Goal: Information Seeking & Learning: Learn about a topic

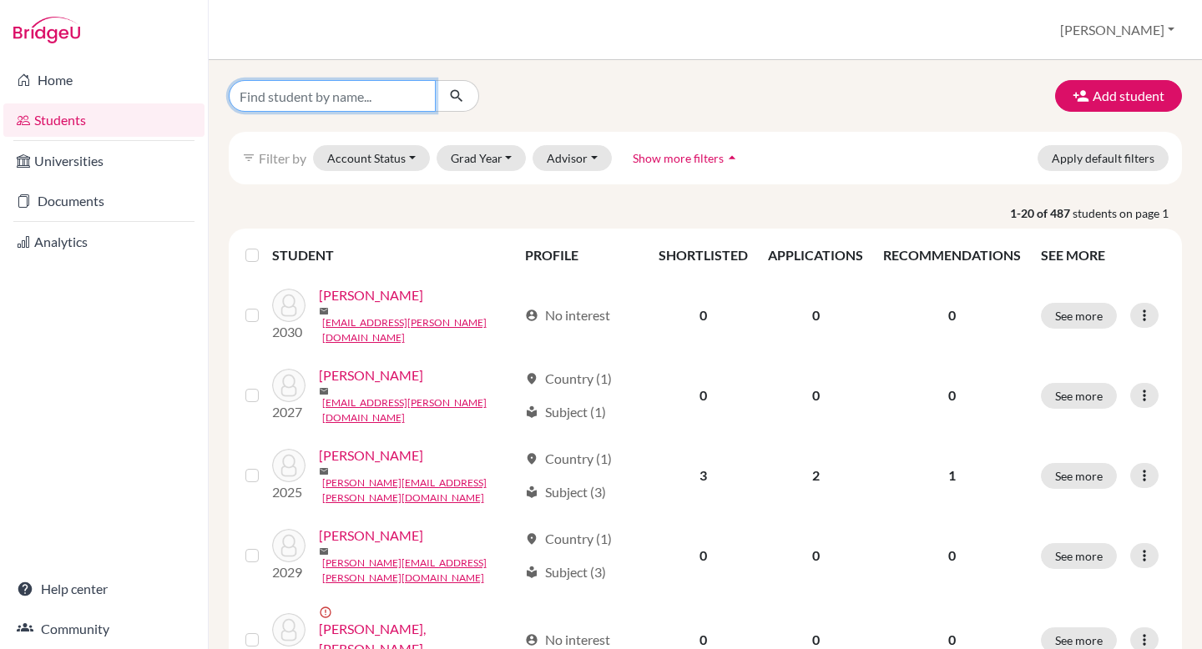
click at [387, 93] on input "Find student by name..." at bounding box center [332, 96] width 207 height 32
type input "Ella"
click button "submit" at bounding box center [457, 96] width 44 height 32
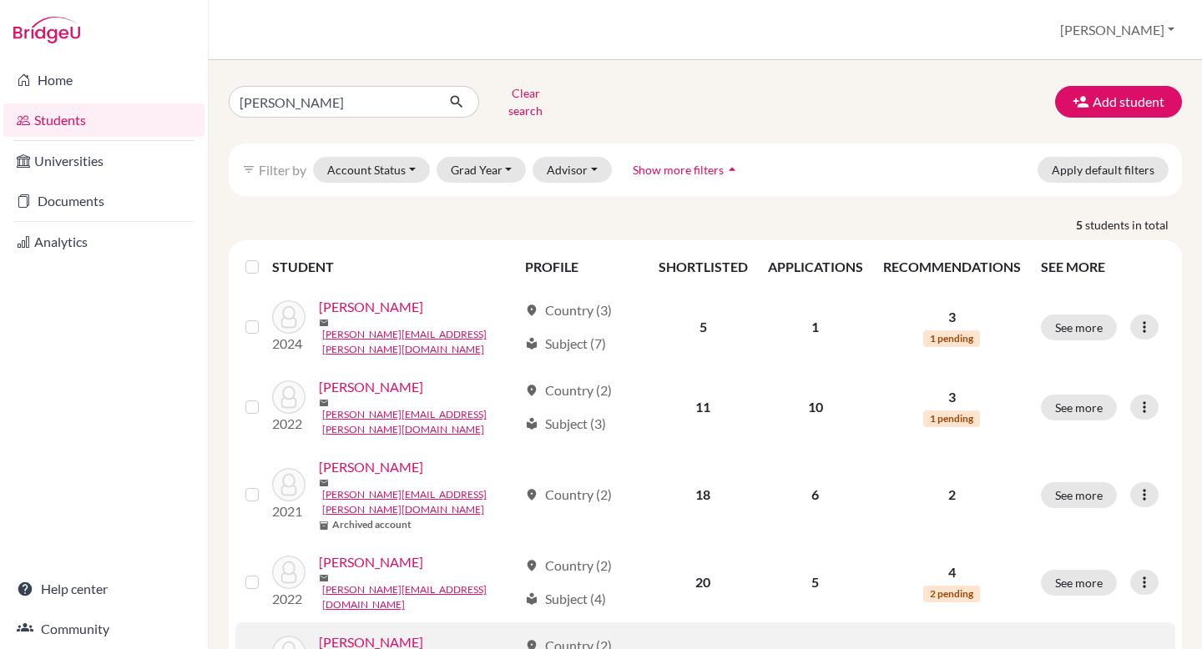
click at [370, 633] on link "Strimban, Ella" at bounding box center [371, 643] width 104 height 20
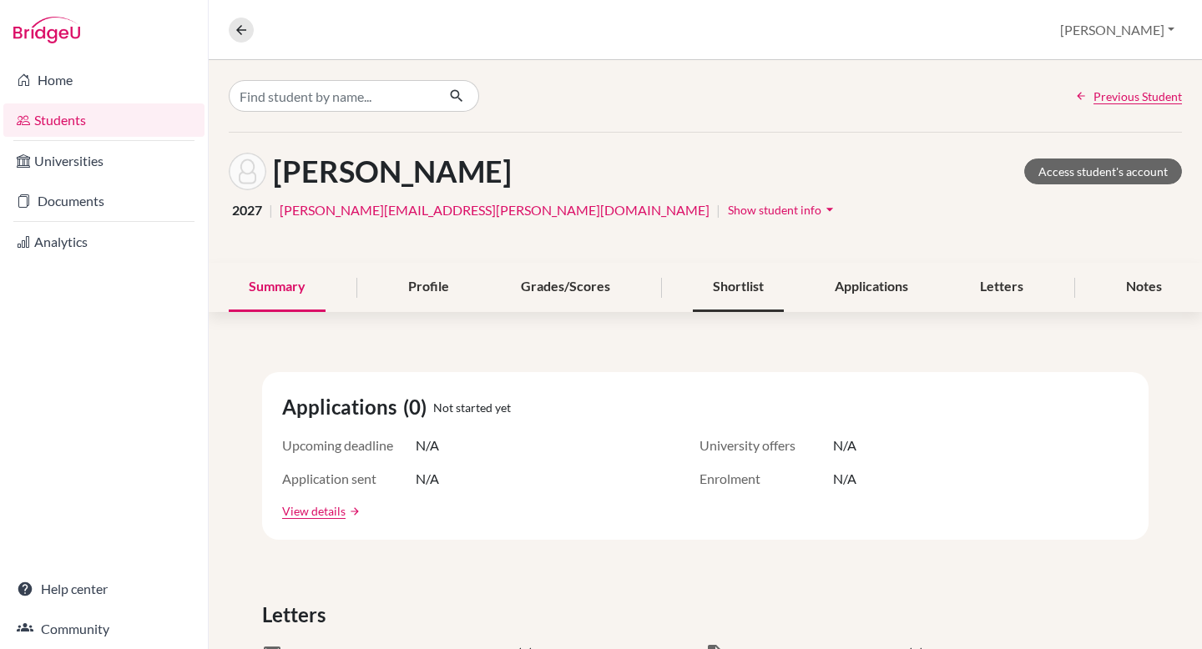
click at [726, 293] on div "Shortlist" at bounding box center [738, 287] width 91 height 49
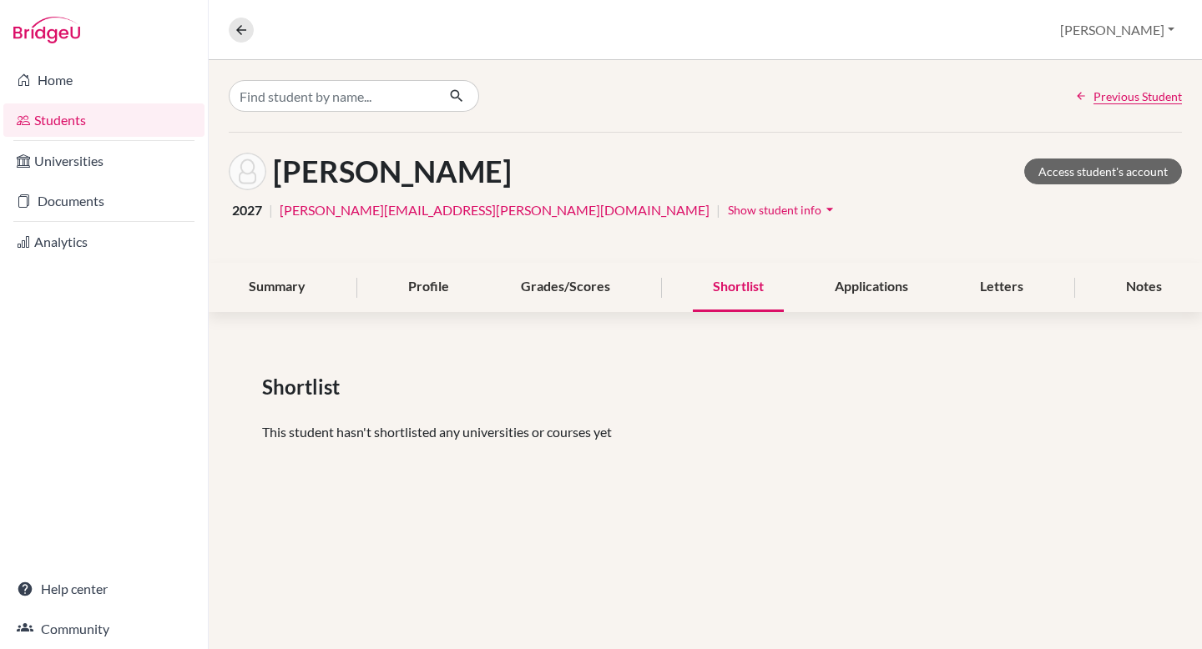
click at [1112, 153] on div "Strimban, Ella Access student's account" at bounding box center [705, 172] width 953 height 38
click at [1101, 172] on link "Access student's account" at bounding box center [1103, 172] width 158 height 26
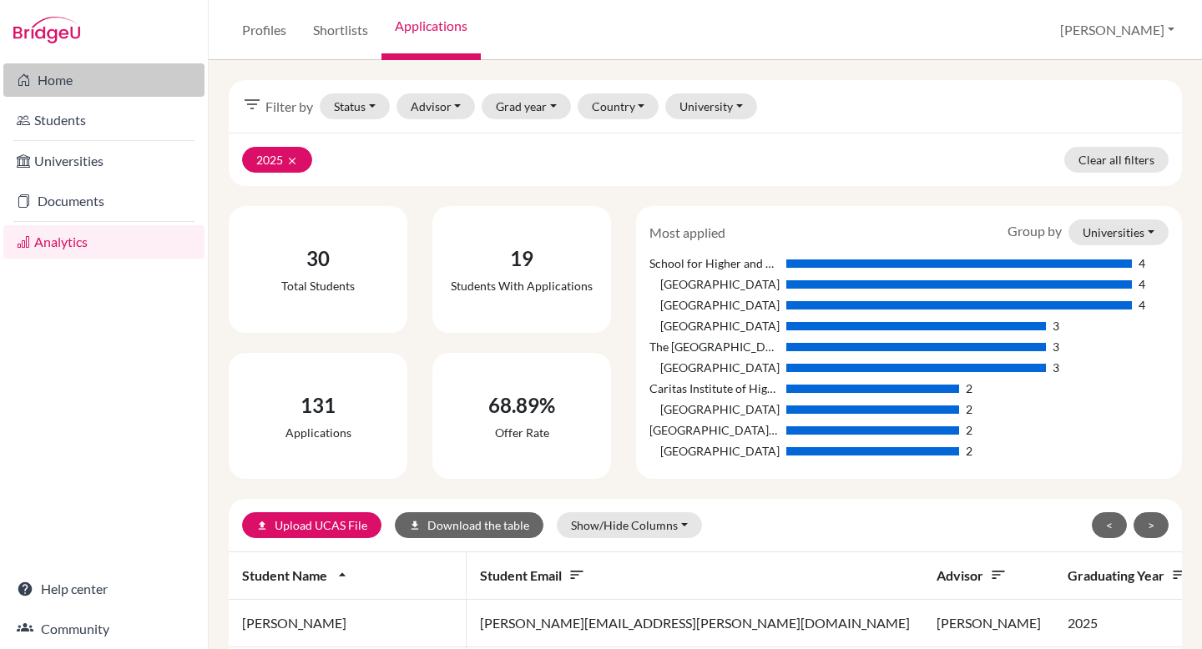
scroll to position [0, 16]
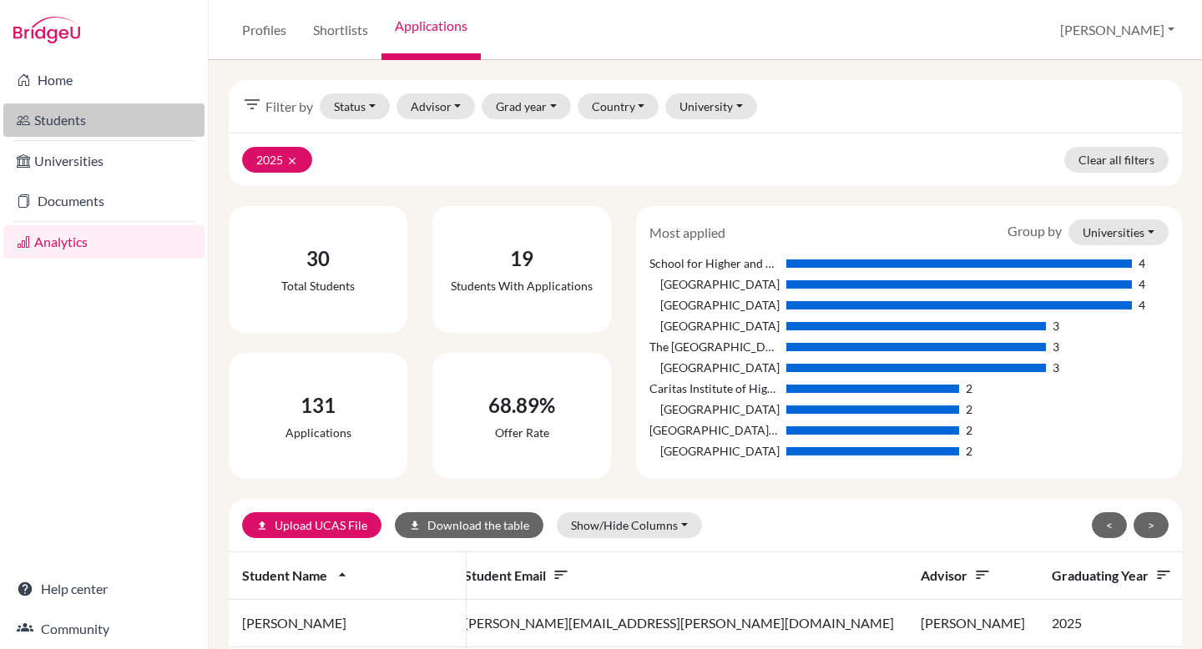
click at [63, 123] on link "Students" at bounding box center [103, 119] width 201 height 33
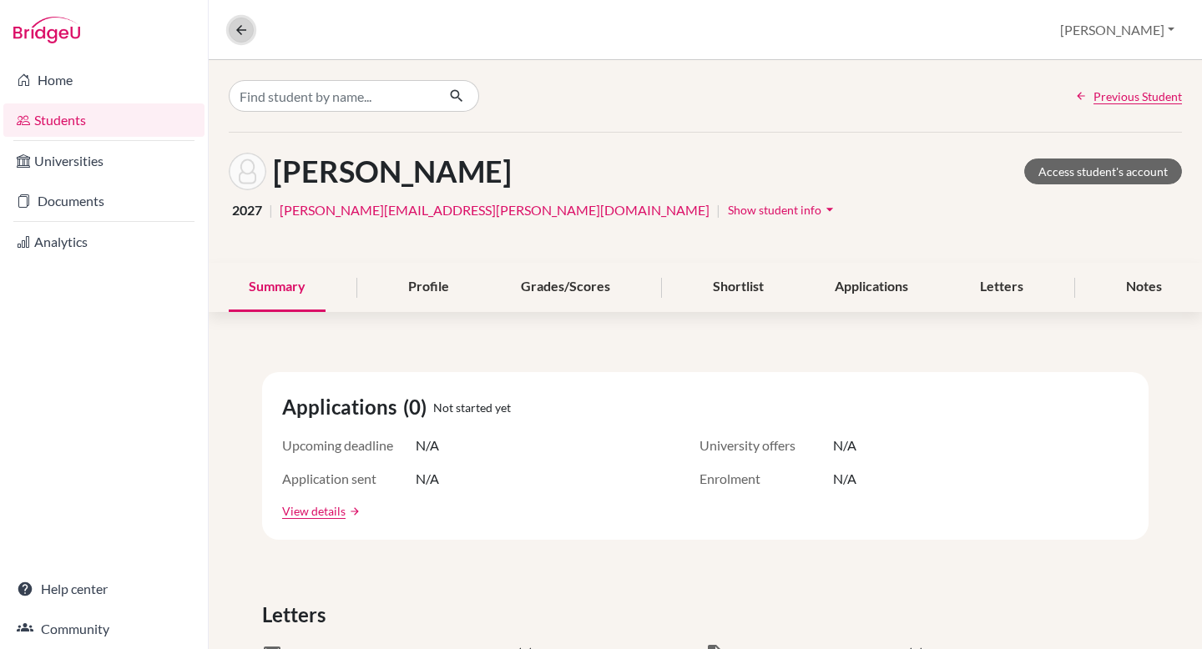
click at [241, 33] on icon at bounding box center [241, 30] width 15 height 15
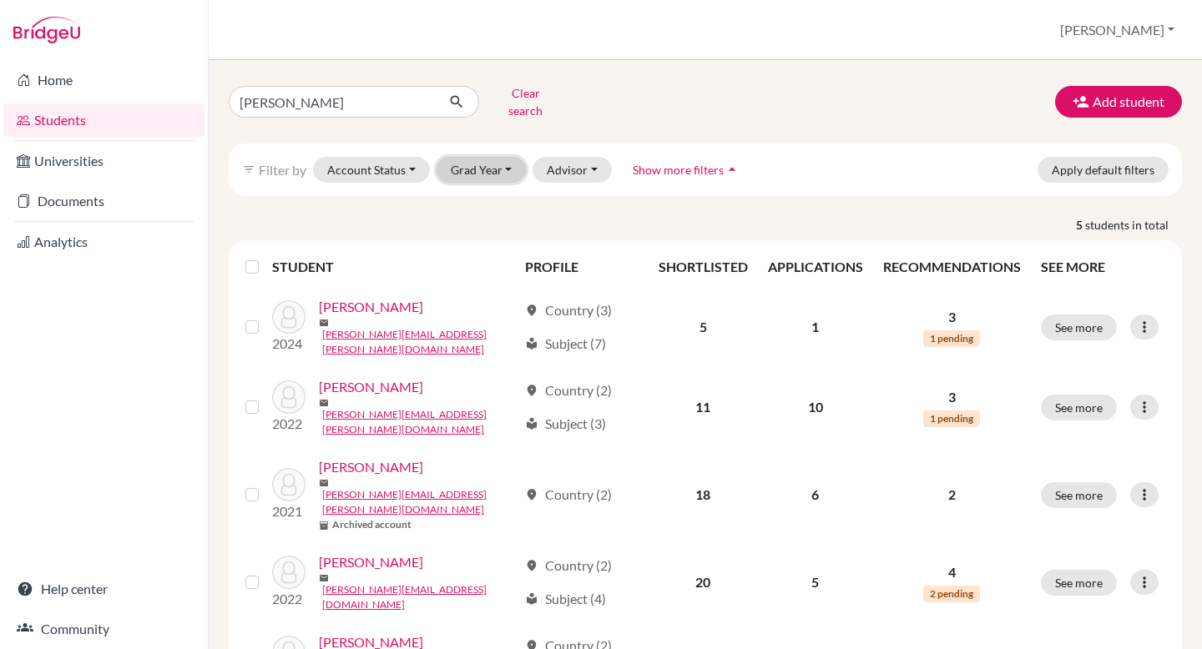
click at [507, 160] on button "Grad Year" at bounding box center [482, 170] width 90 height 26
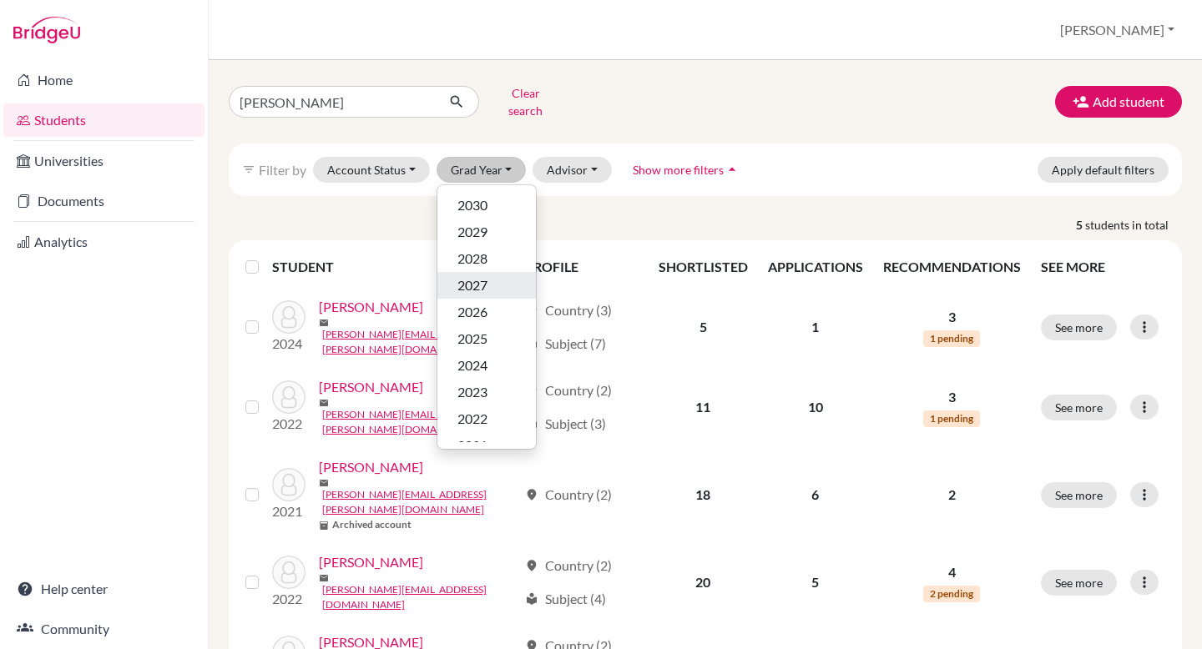
click at [488, 278] on div "2027" at bounding box center [486, 285] width 58 height 20
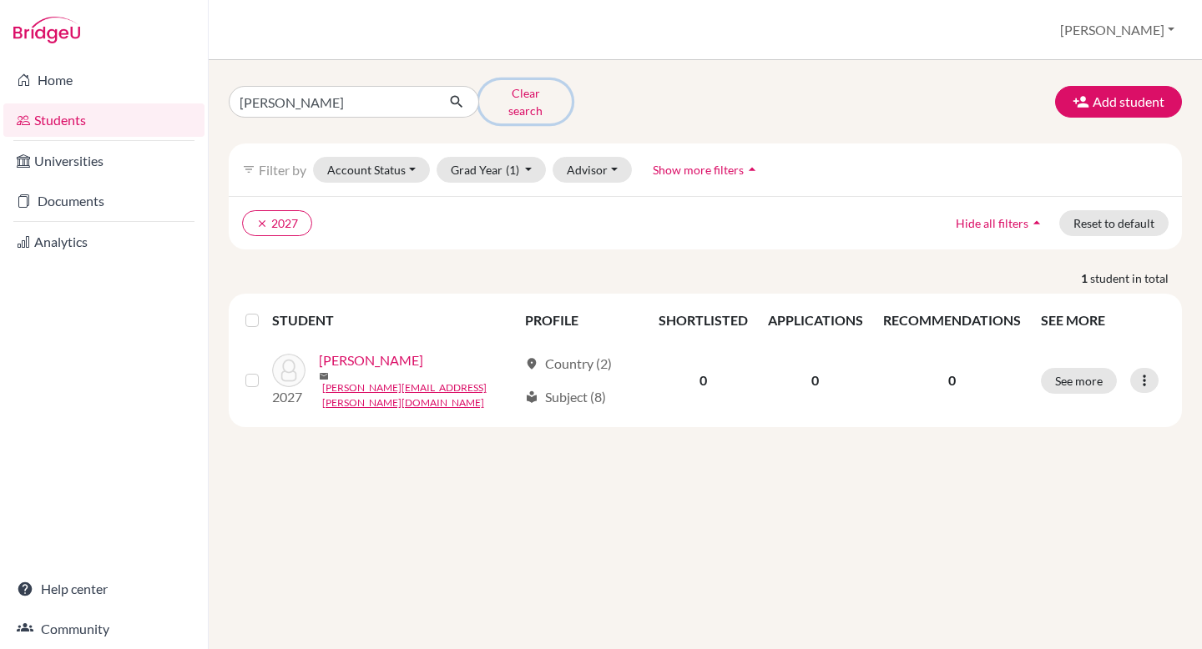
click at [504, 96] on button "Clear search" at bounding box center [525, 101] width 93 height 43
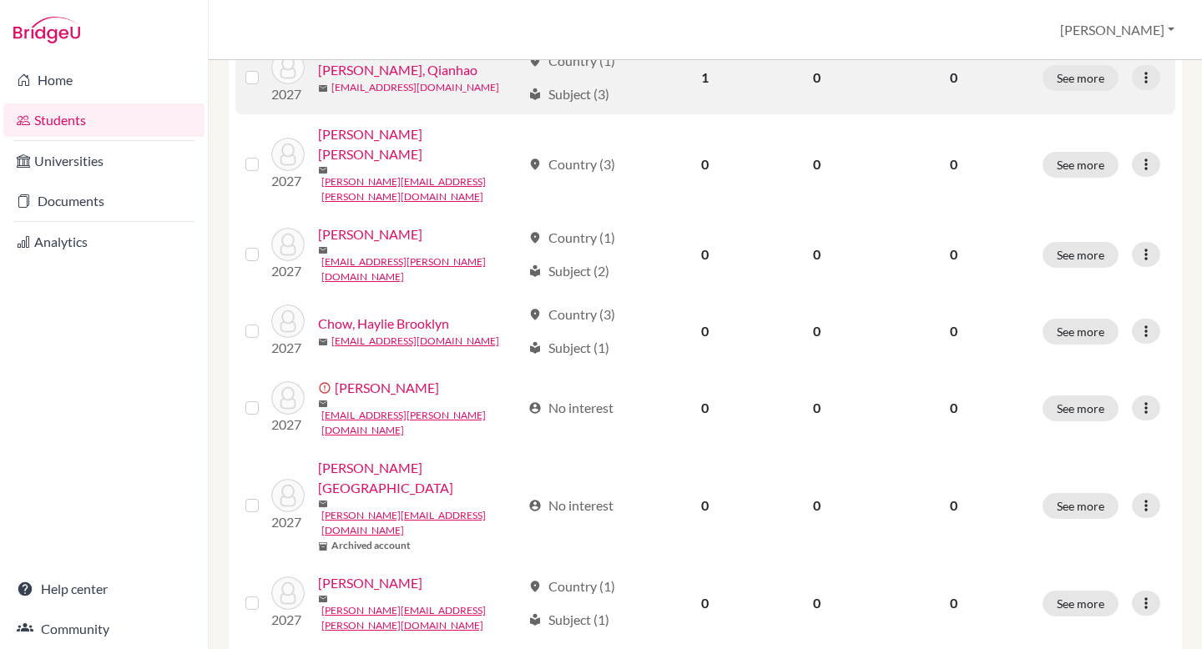
scroll to position [1260, 0]
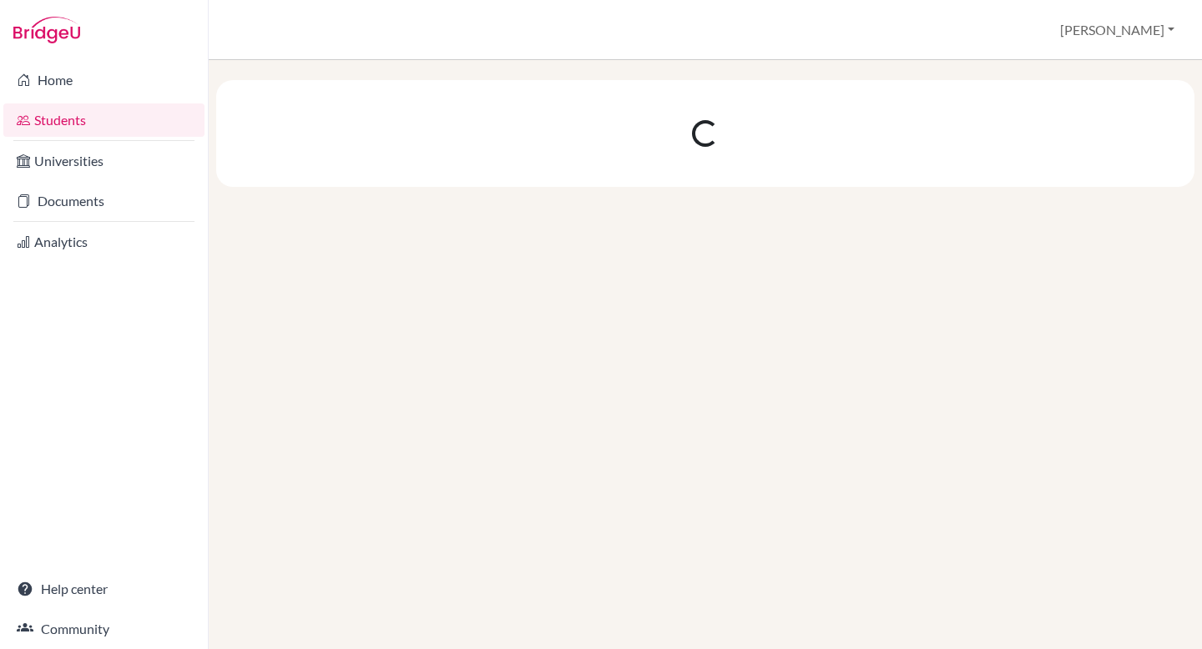
scroll to position [0, 0]
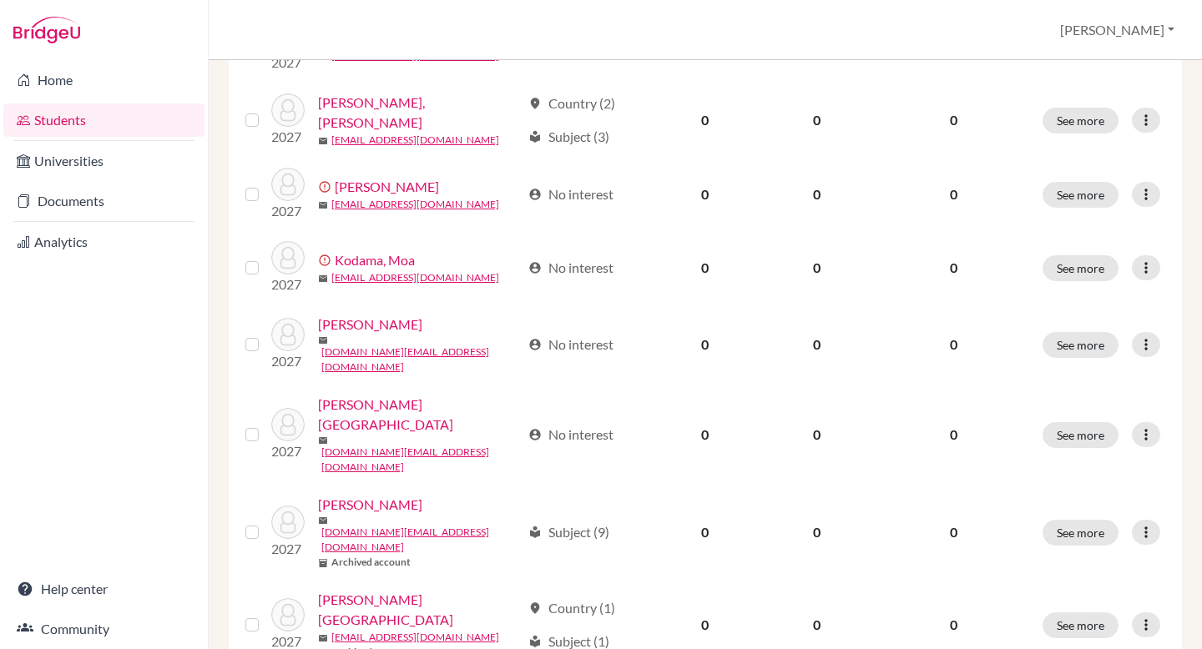
scroll to position [401, 0]
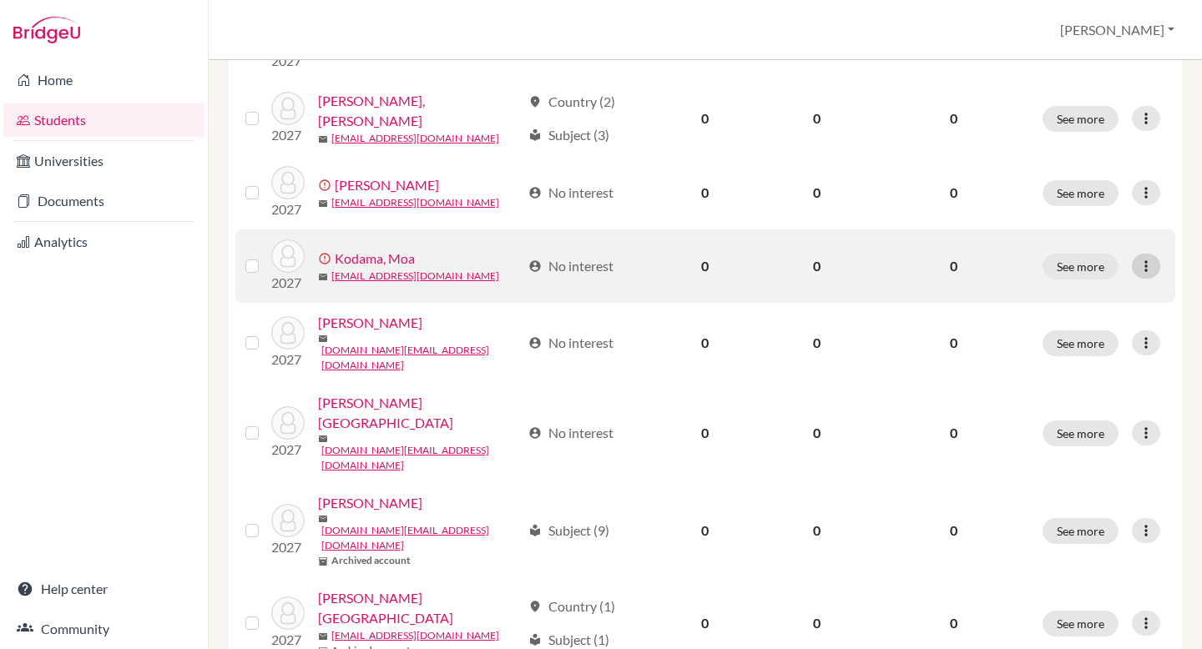
click at [1154, 258] on icon at bounding box center [1146, 266] width 17 height 17
click at [265, 256] on label at bounding box center [265, 256] width 0 height 0
click at [0, 0] on input "checkbox" at bounding box center [0, 0] width 0 height 0
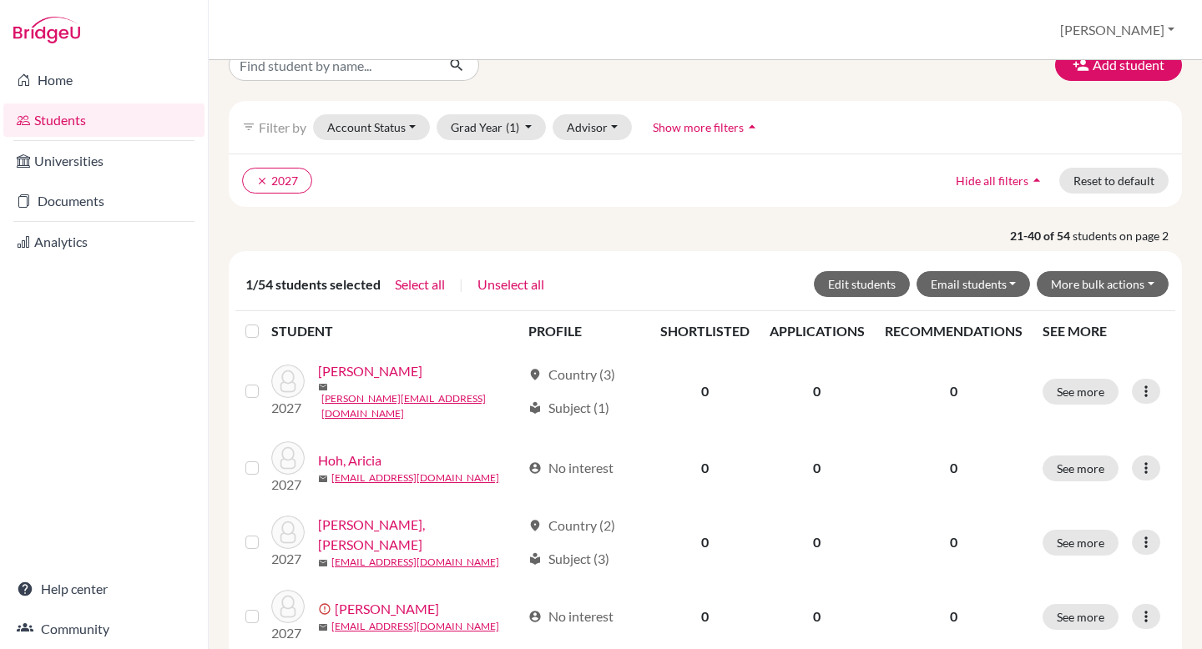
scroll to position [30, 0]
click at [1123, 277] on button "More bulk actions" at bounding box center [1103, 285] width 132 height 26
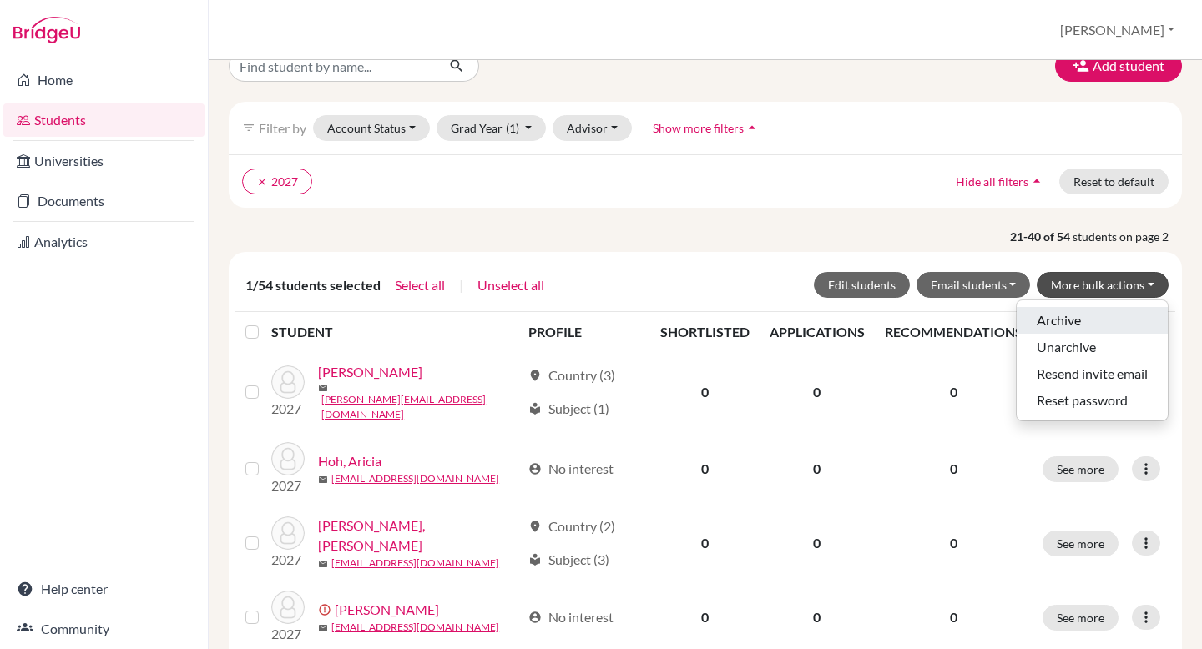
click at [1088, 319] on button "Archive" at bounding box center [1092, 320] width 151 height 27
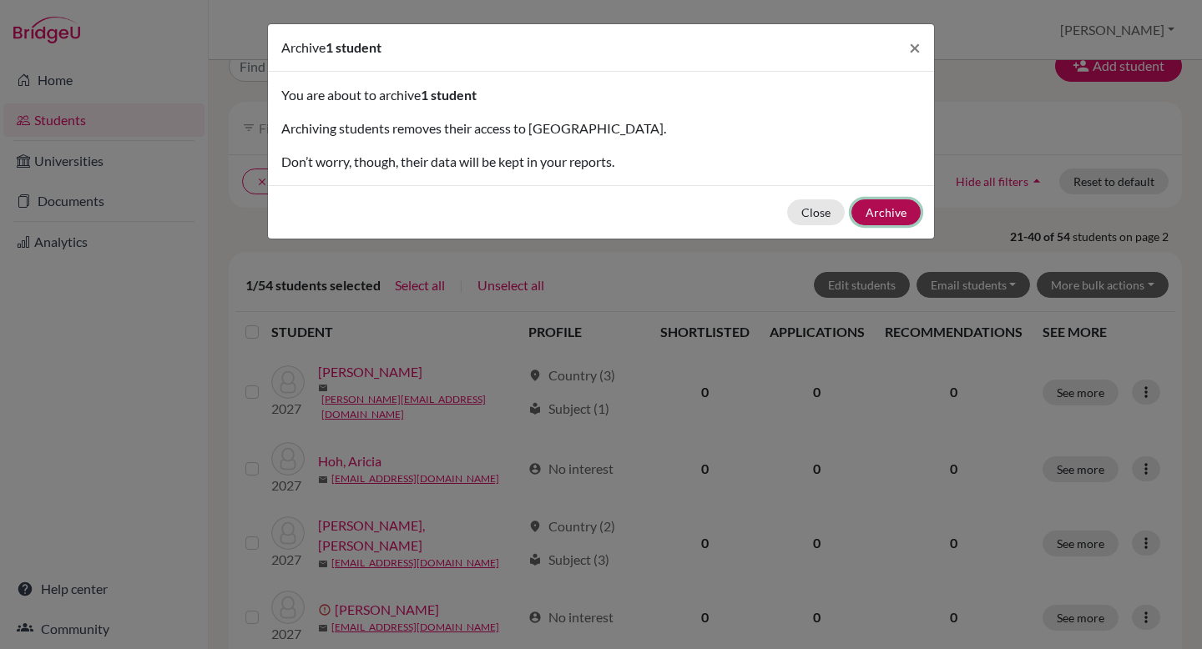
click at [876, 214] on button "Archive" at bounding box center [885, 212] width 69 height 26
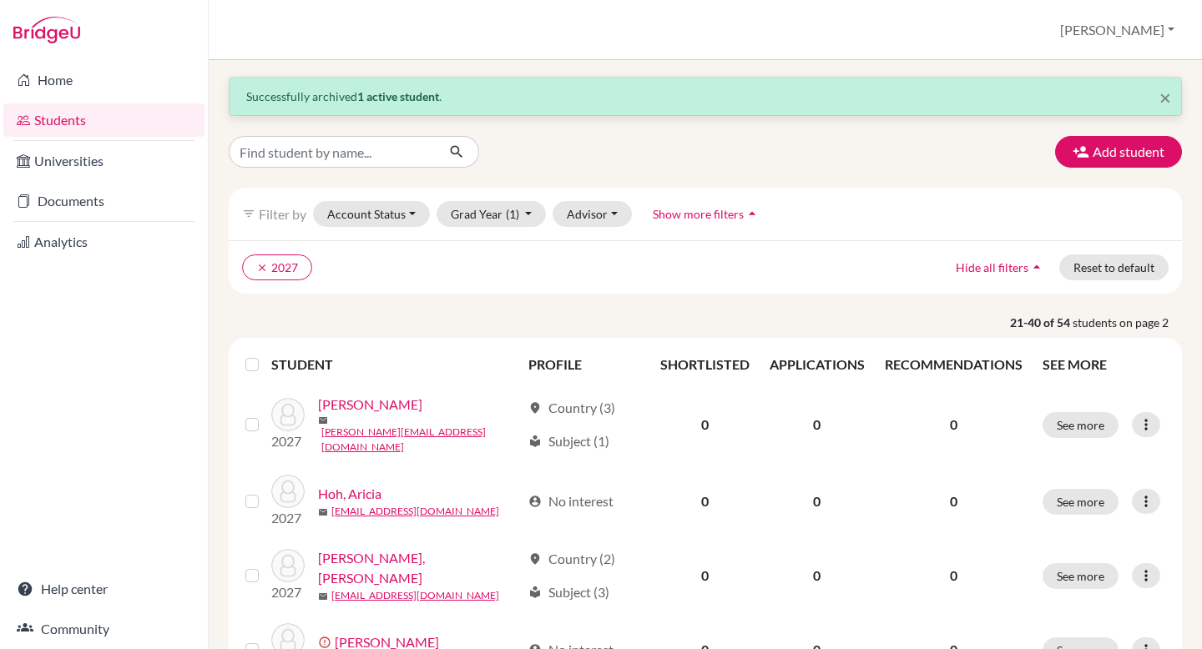
scroll to position [0, 0]
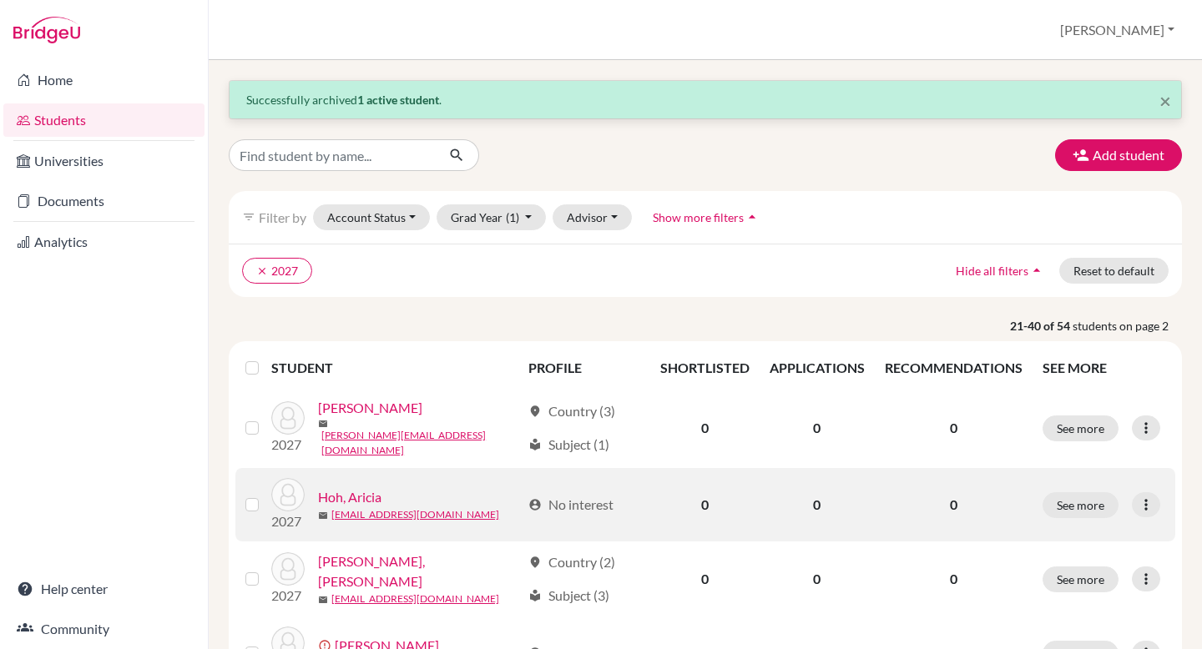
click at [265, 495] on label at bounding box center [265, 495] width 0 height 0
click at [0, 0] on input "checkbox" at bounding box center [0, 0] width 0 height 0
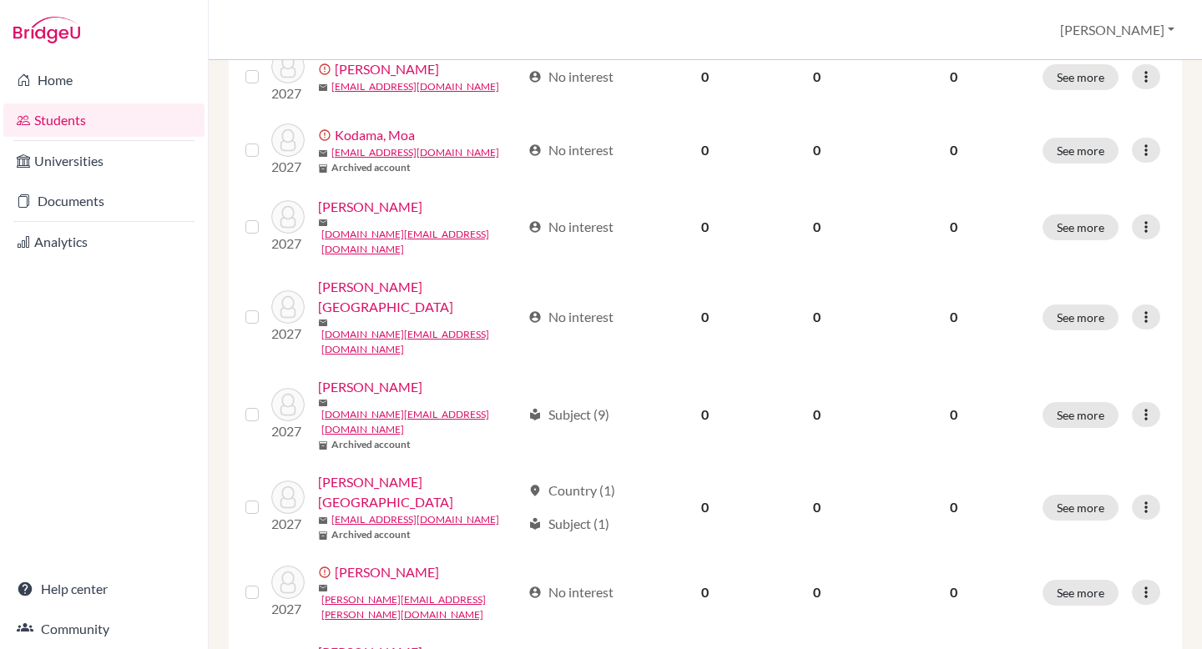
scroll to position [631, 0]
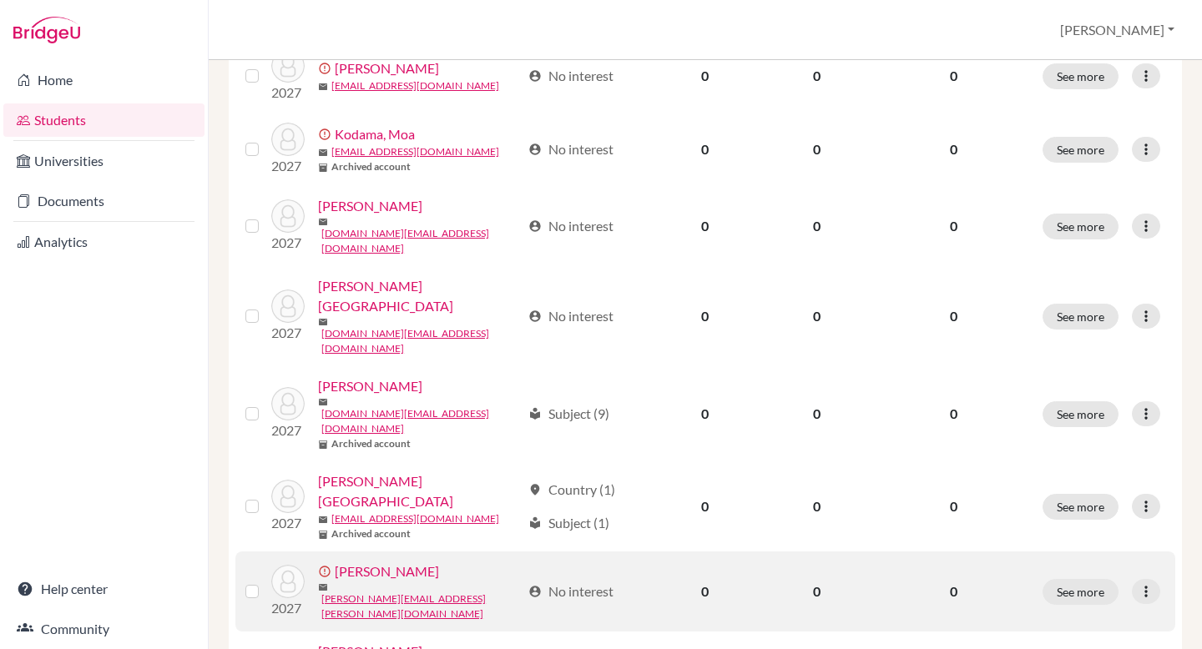
click at [265, 582] on label at bounding box center [265, 582] width 0 height 0
click at [0, 0] on input "checkbox" at bounding box center [0, 0] width 0 height 0
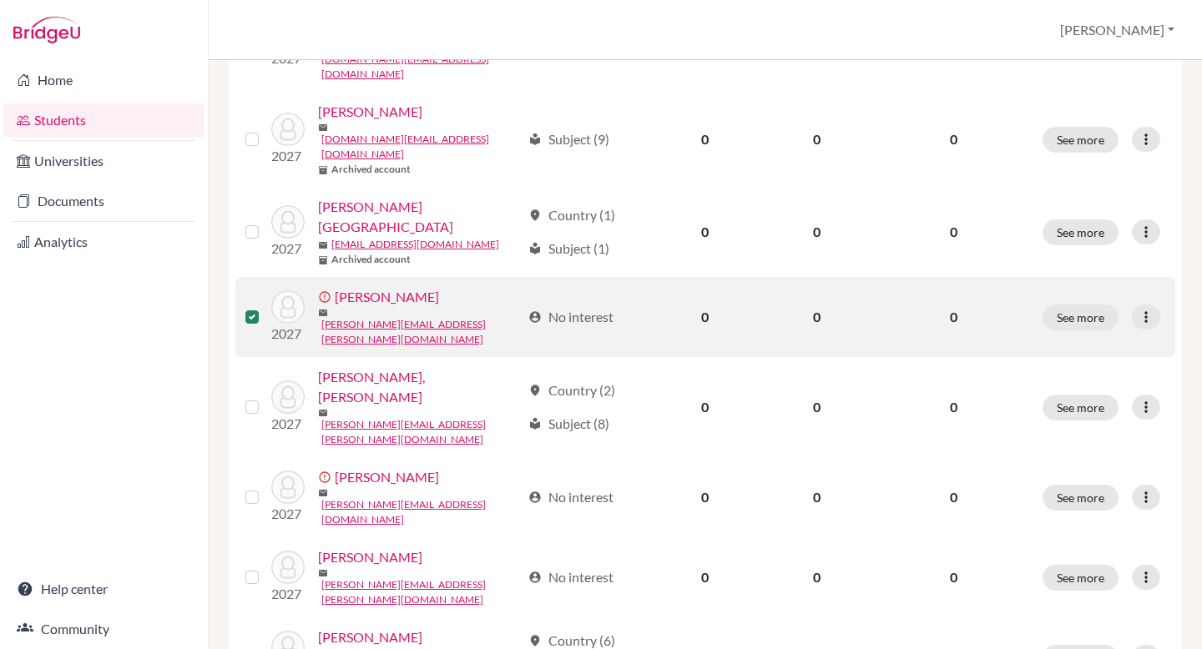
scroll to position [916, 0]
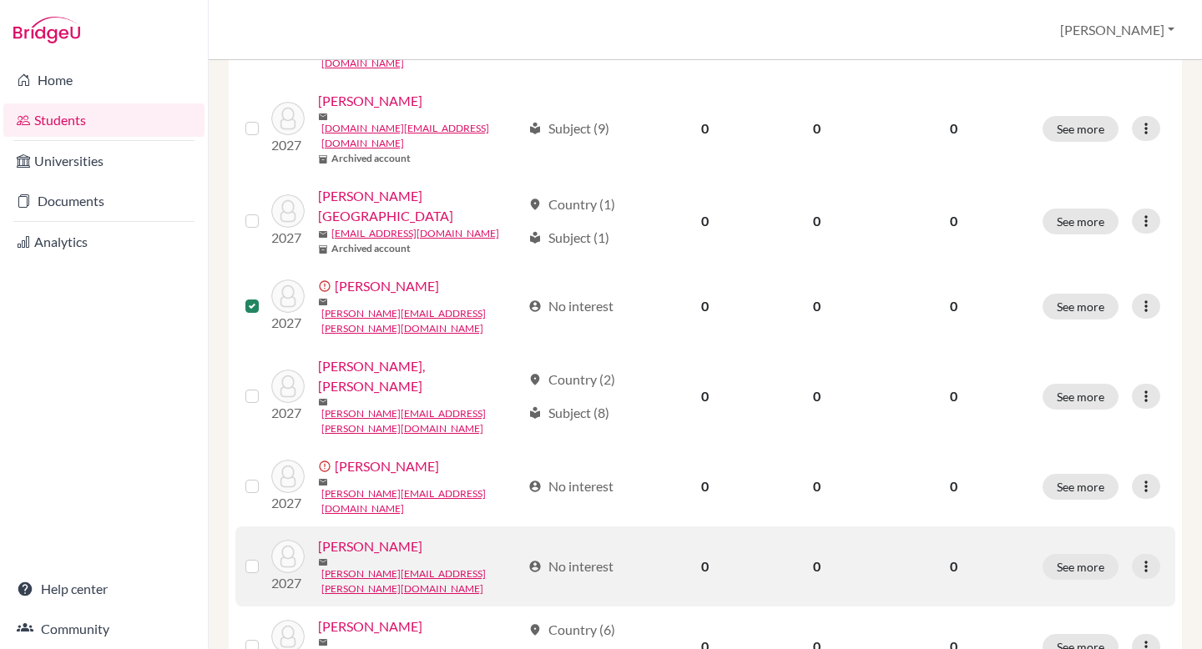
click at [265, 557] on label at bounding box center [265, 557] width 0 height 0
click at [0, 0] on input "checkbox" at bounding box center [0, 0] width 0 height 0
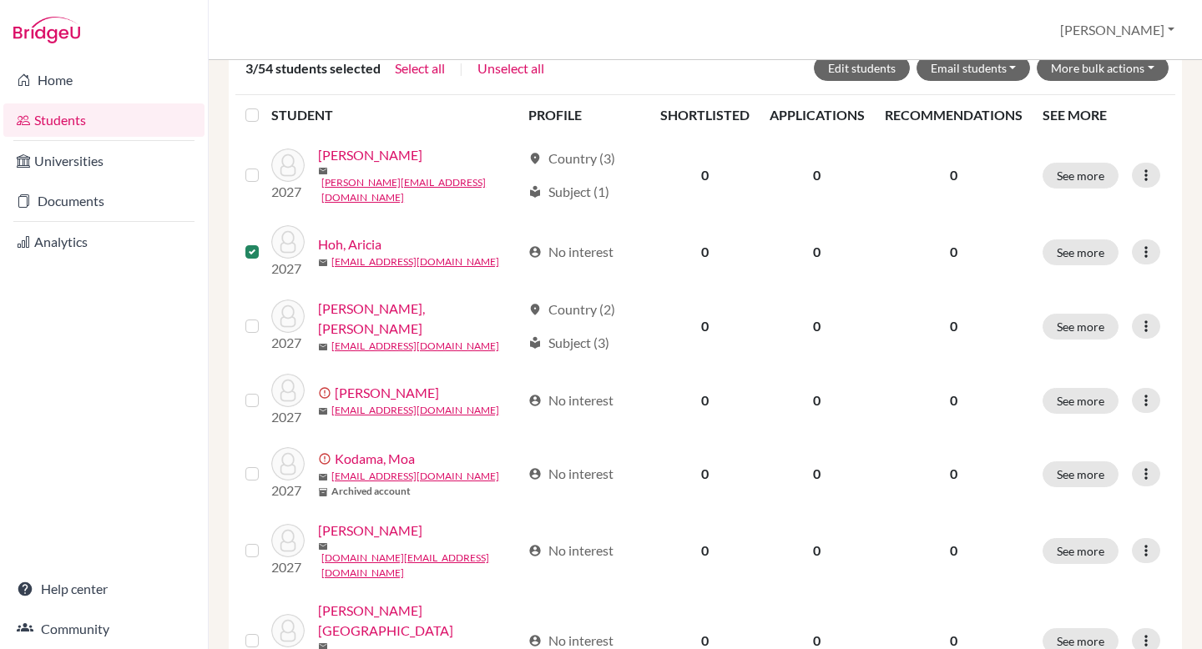
scroll to position [0, 0]
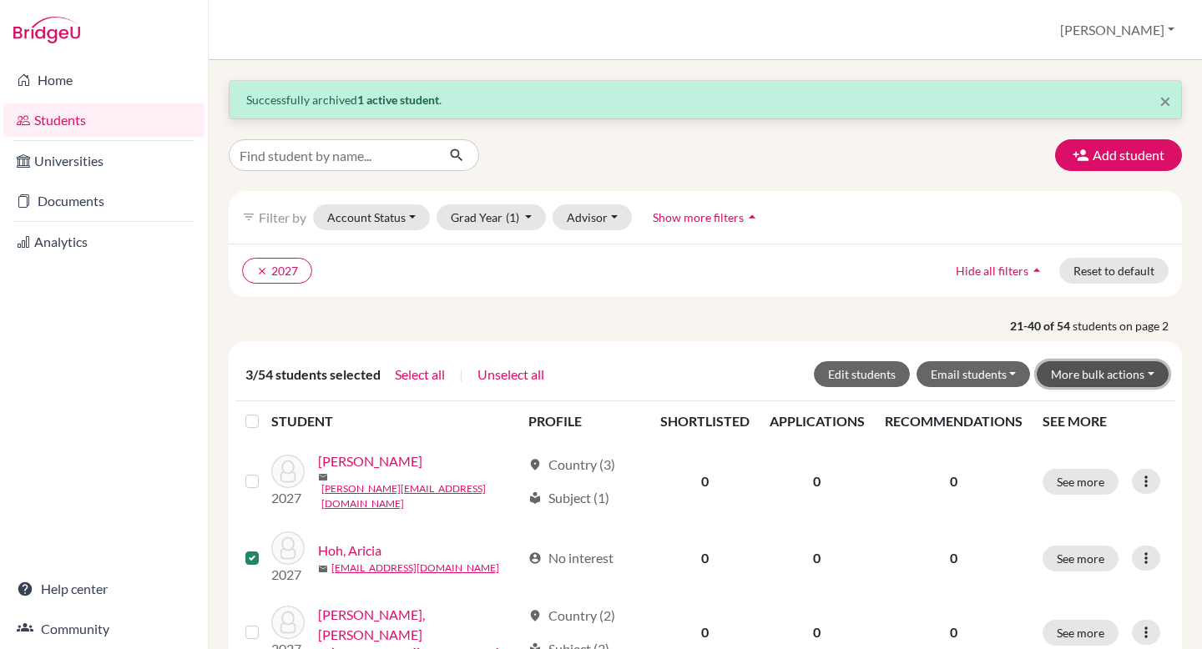
click at [1125, 371] on button "More bulk actions" at bounding box center [1103, 374] width 132 height 26
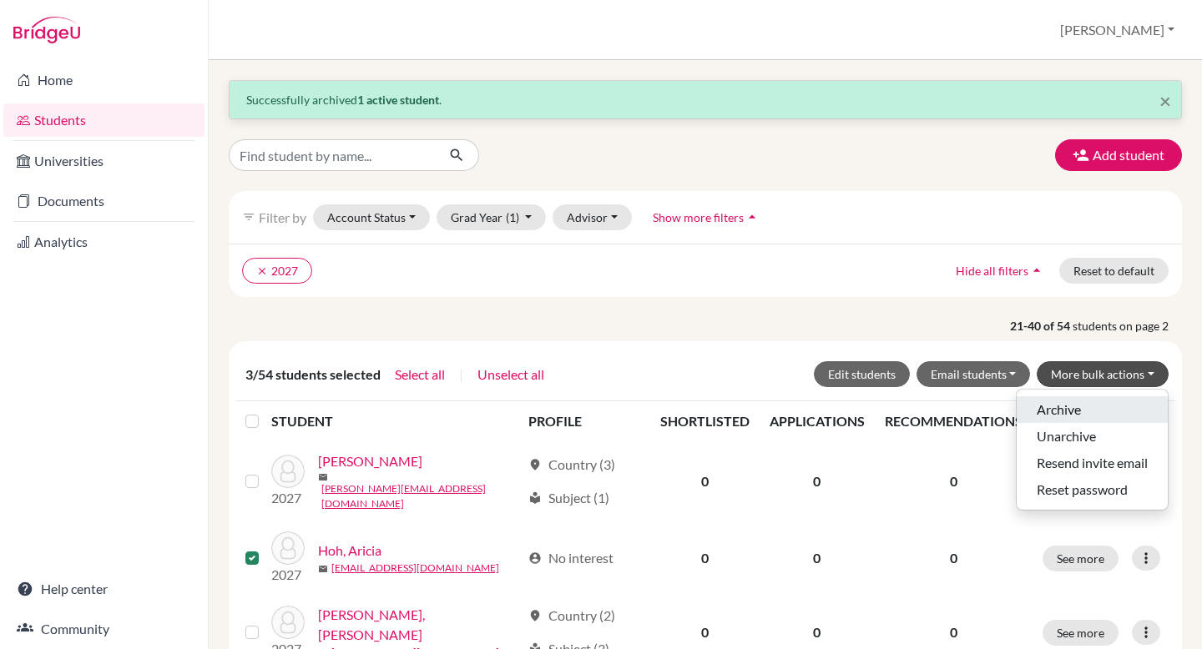
click at [1073, 404] on button "Archive" at bounding box center [1092, 409] width 151 height 27
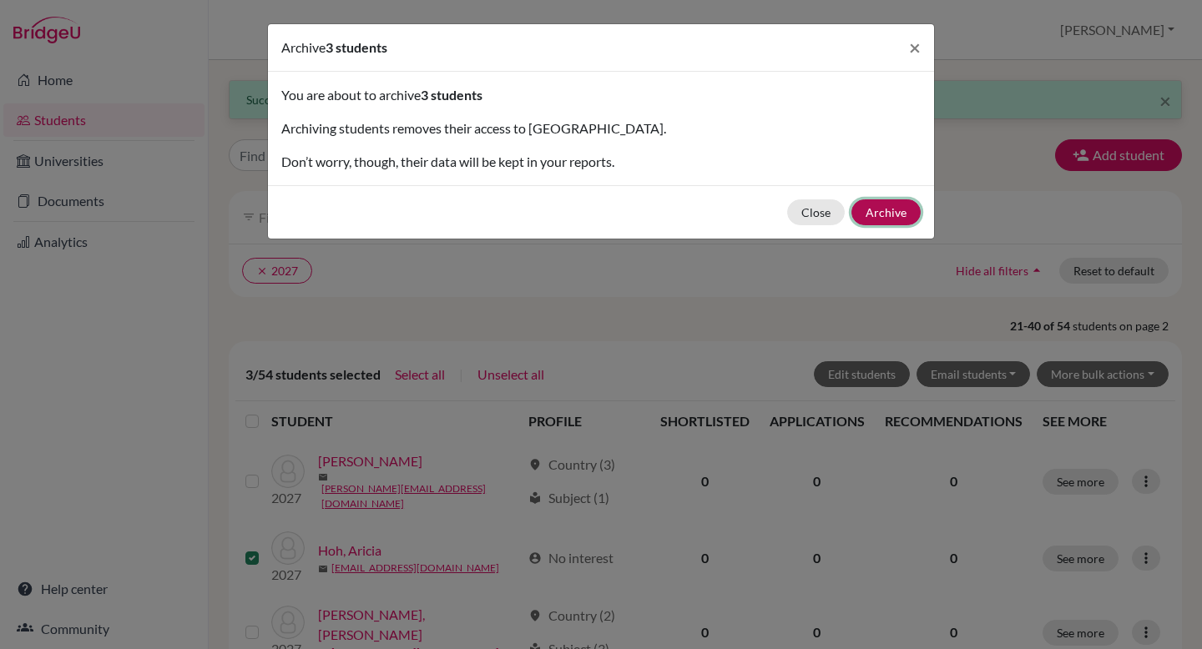
click at [893, 215] on button "Archive" at bounding box center [885, 212] width 69 height 26
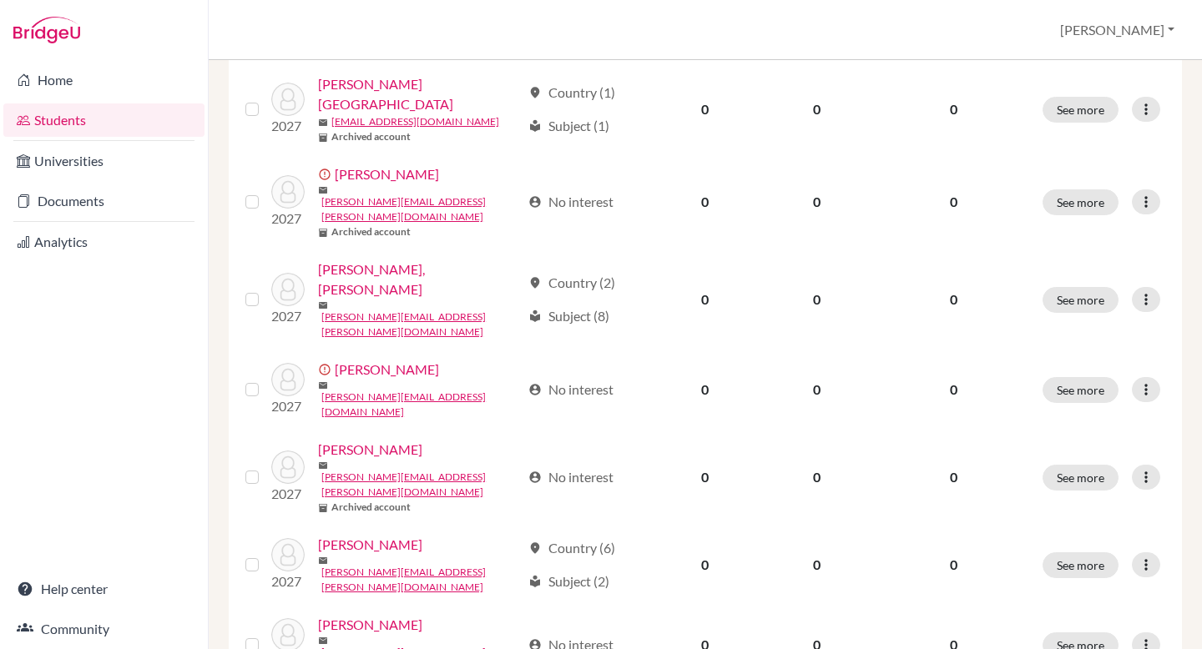
scroll to position [982, 0]
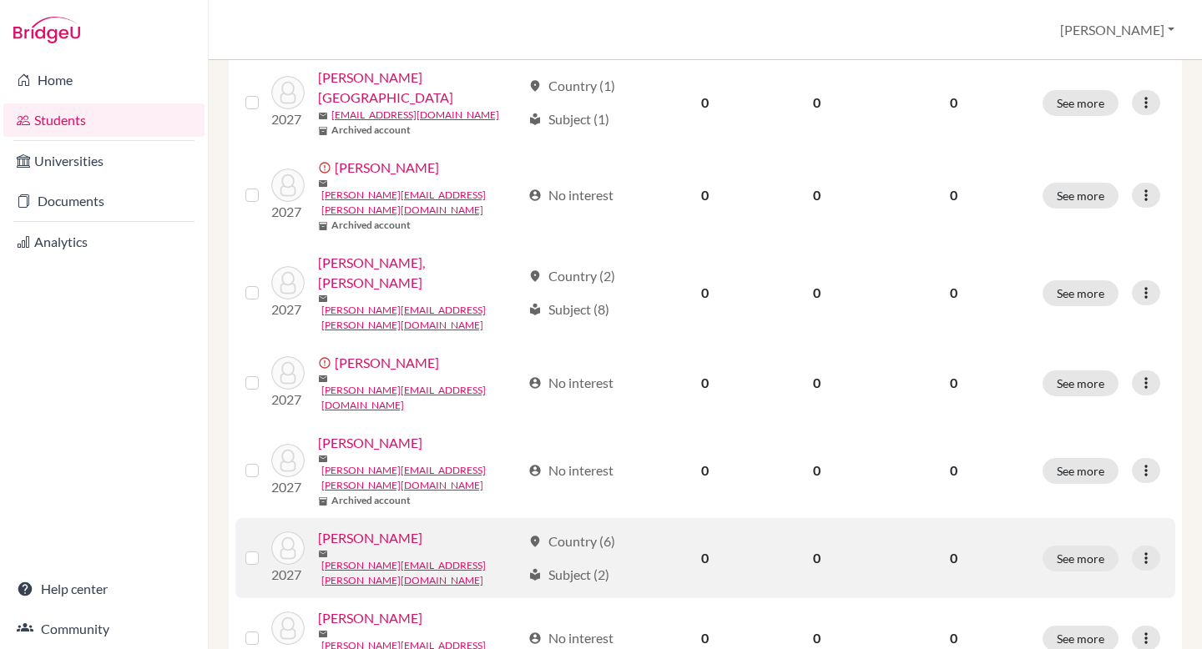
click at [382, 528] on link "McHarg, Owen" at bounding box center [370, 538] width 104 height 20
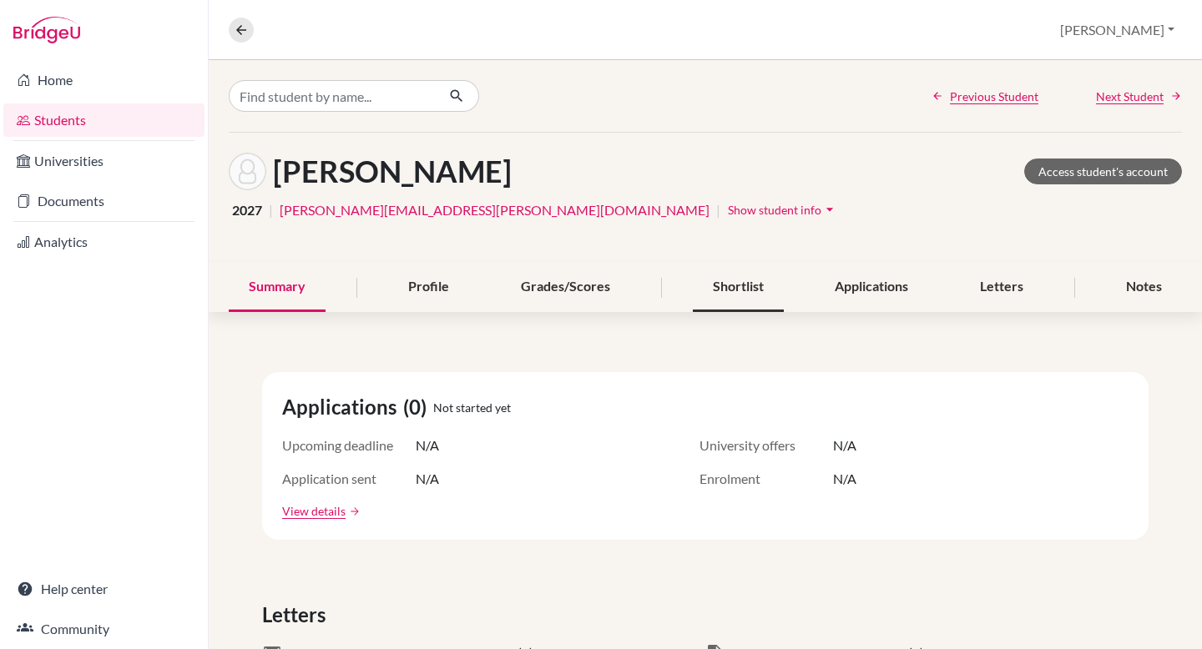
click at [754, 279] on div "Shortlist" at bounding box center [738, 287] width 91 height 49
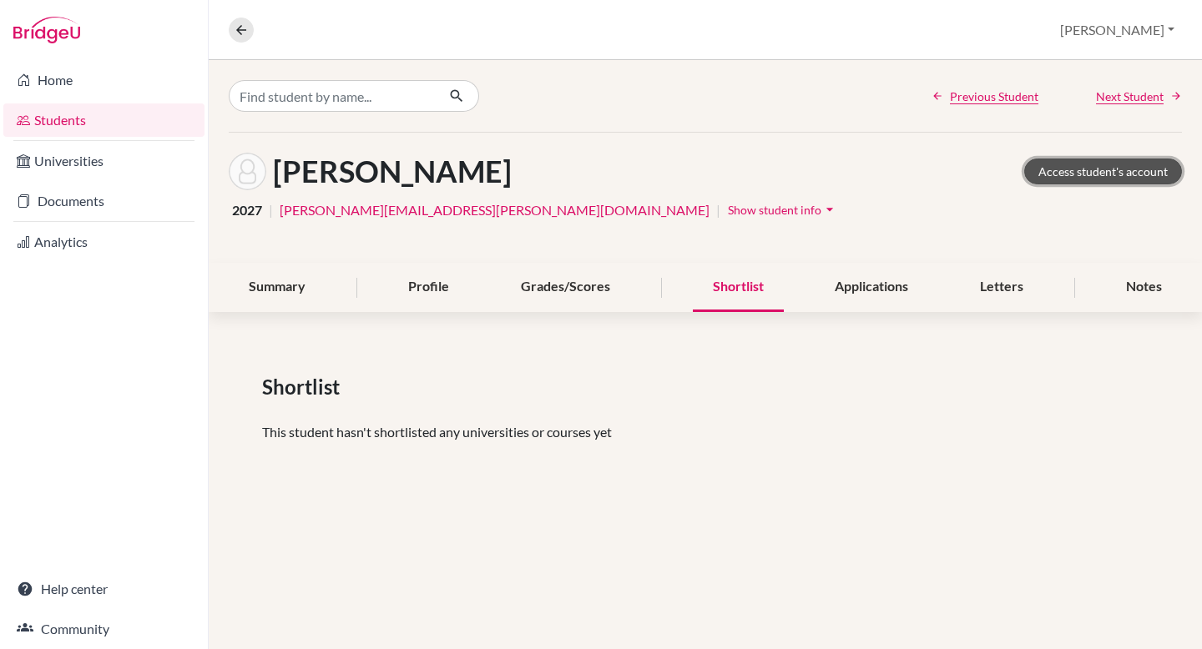
click at [1039, 161] on link "Access student's account" at bounding box center [1103, 172] width 158 height 26
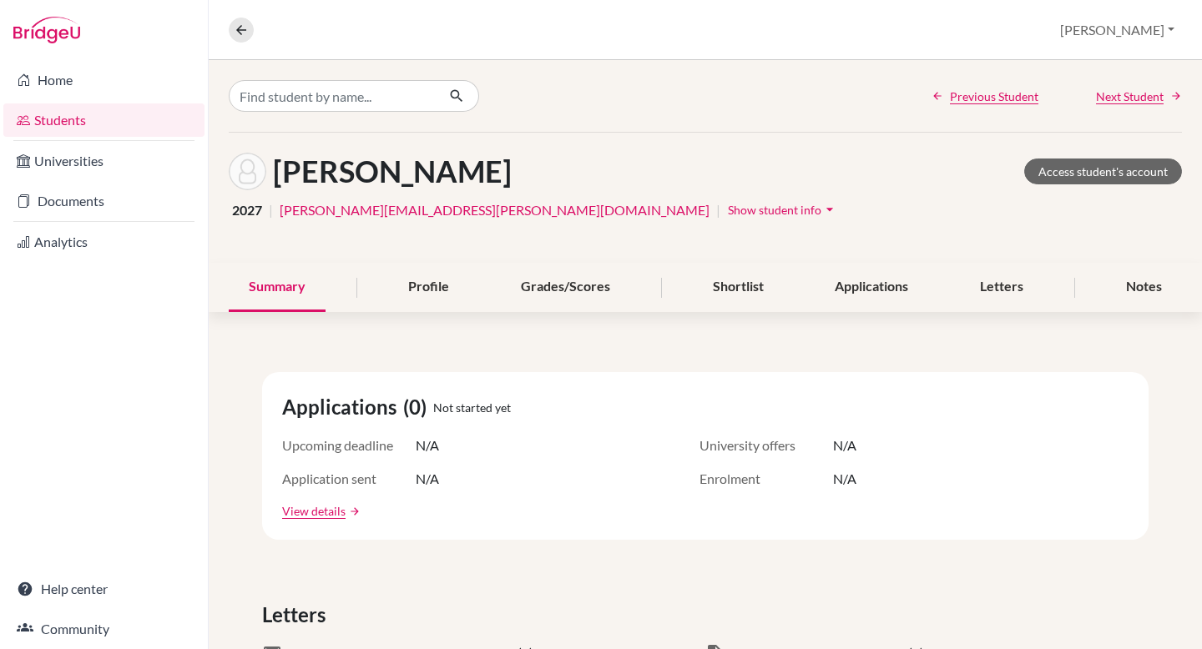
click at [85, 249] on link "Analytics" at bounding box center [103, 241] width 201 height 33
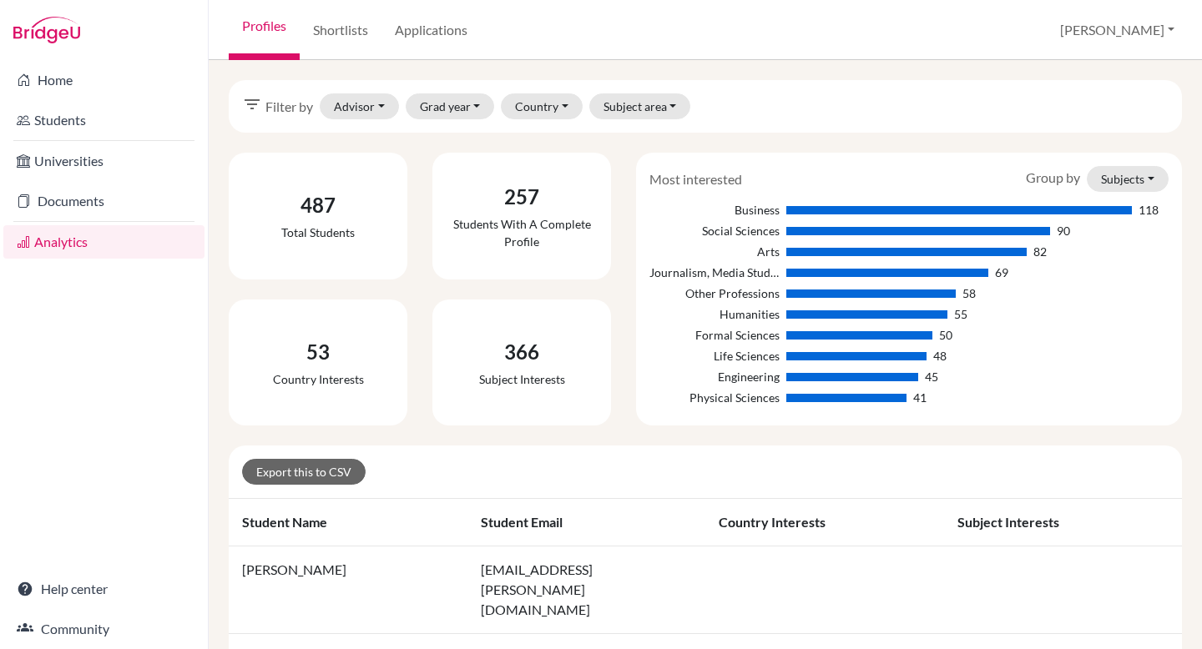
click at [82, 245] on link "Analytics" at bounding box center [103, 241] width 201 height 33
click at [424, 24] on link "Applications" at bounding box center [430, 30] width 99 height 60
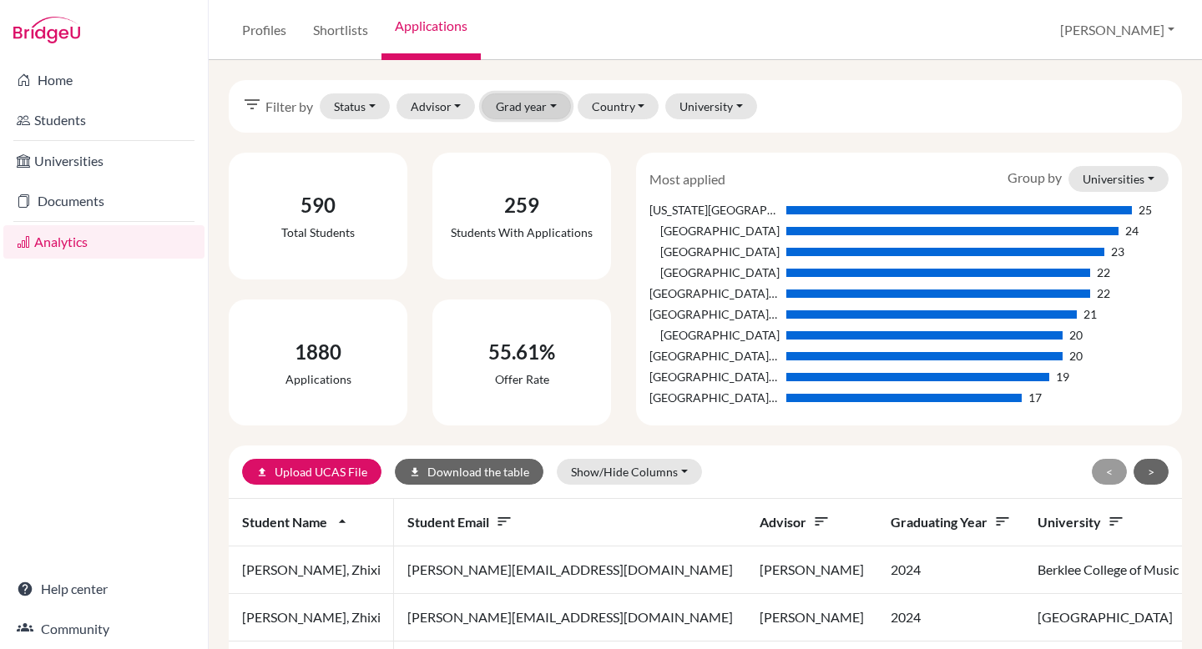
click at [538, 109] on button "Grad year" at bounding box center [526, 106] width 89 height 26
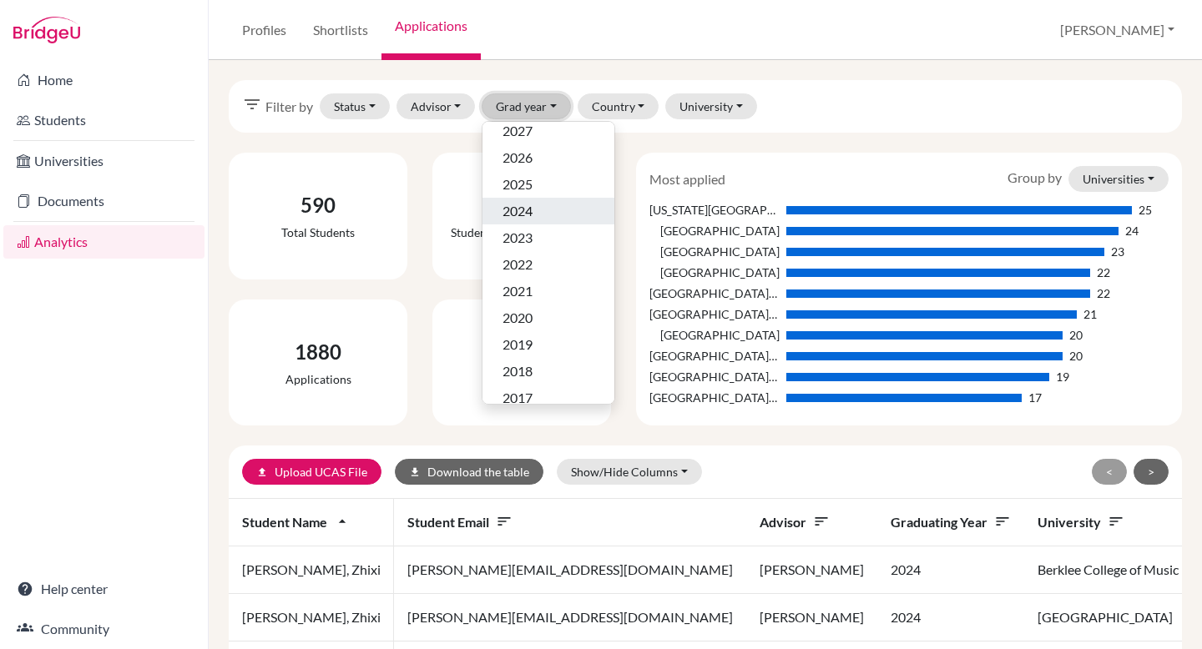
scroll to position [97, 0]
click at [529, 335] on span "2019" at bounding box center [517, 339] width 30 height 20
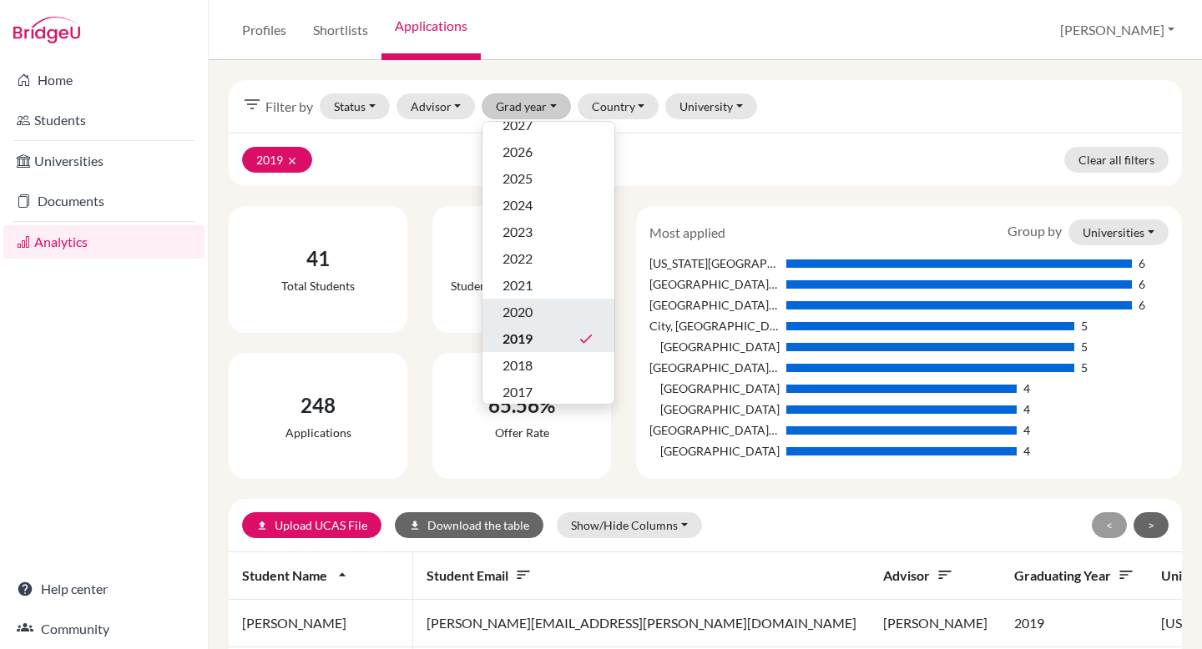
click at [525, 310] on span "2020" at bounding box center [517, 312] width 30 height 20
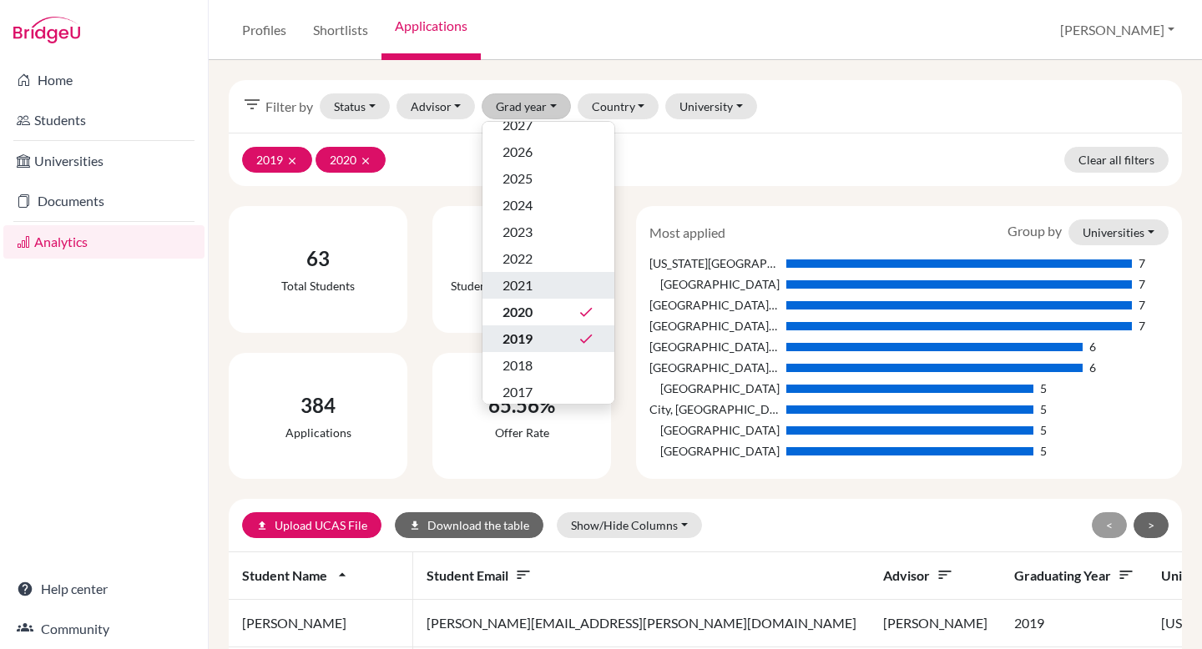
click at [528, 284] on span "2021" at bounding box center [517, 285] width 30 height 20
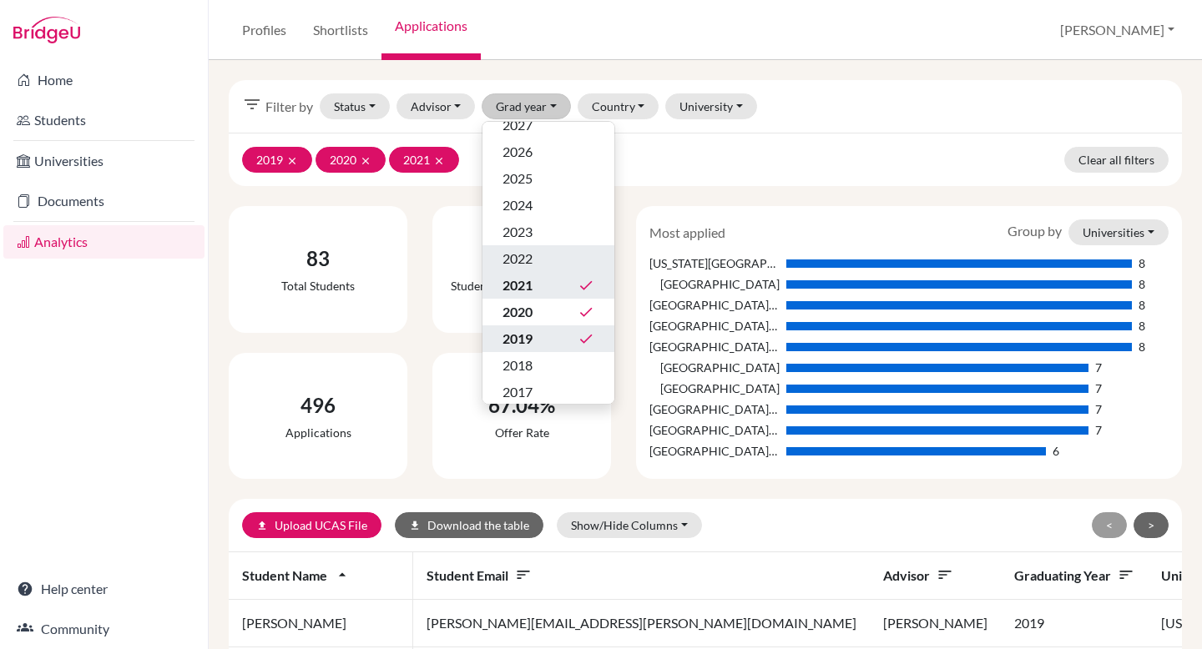
click at [530, 261] on span "2022" at bounding box center [517, 259] width 30 height 20
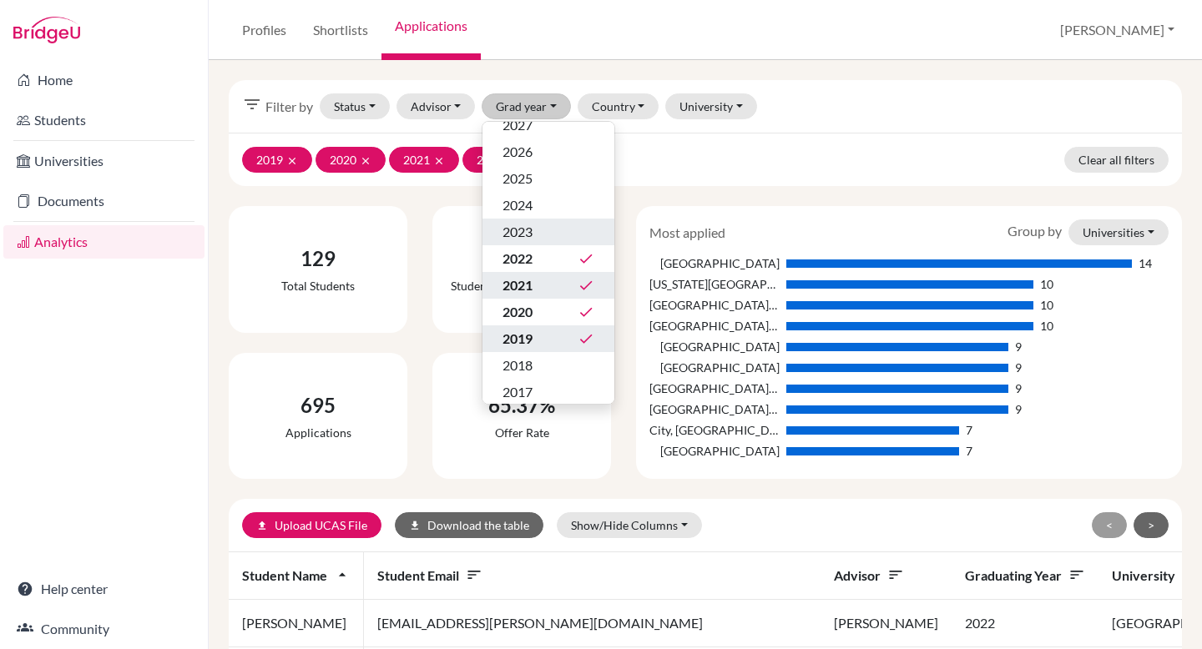
click at [525, 230] on span "2023" at bounding box center [517, 232] width 30 height 20
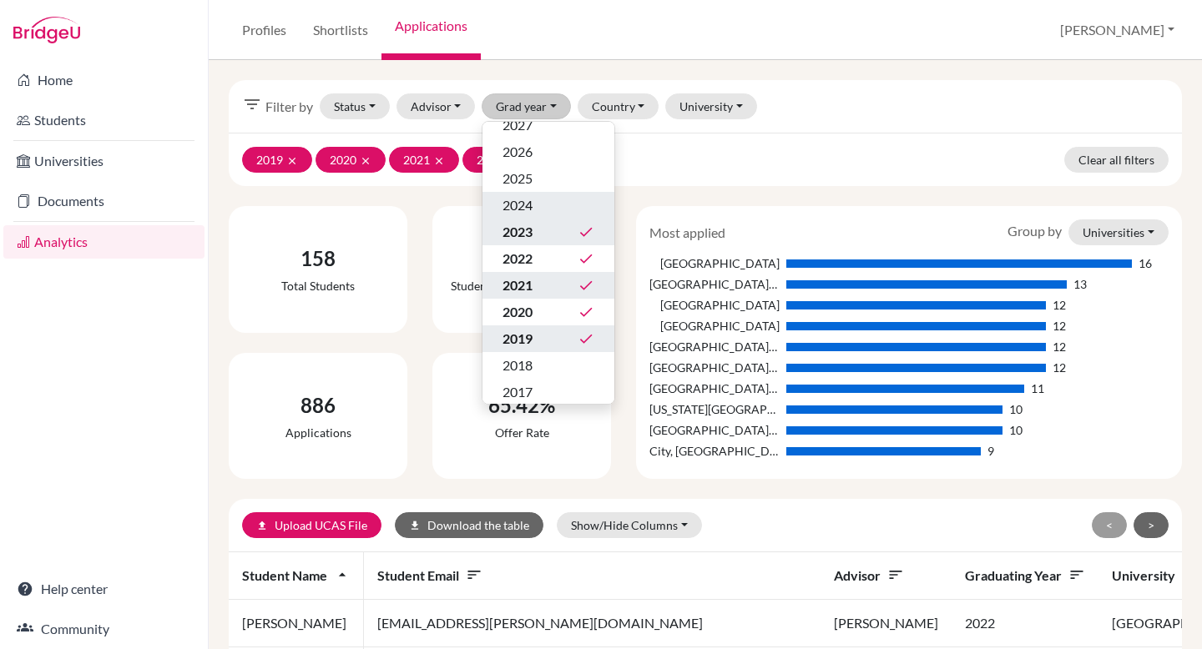
click at [521, 205] on span "2024" at bounding box center [517, 205] width 30 height 20
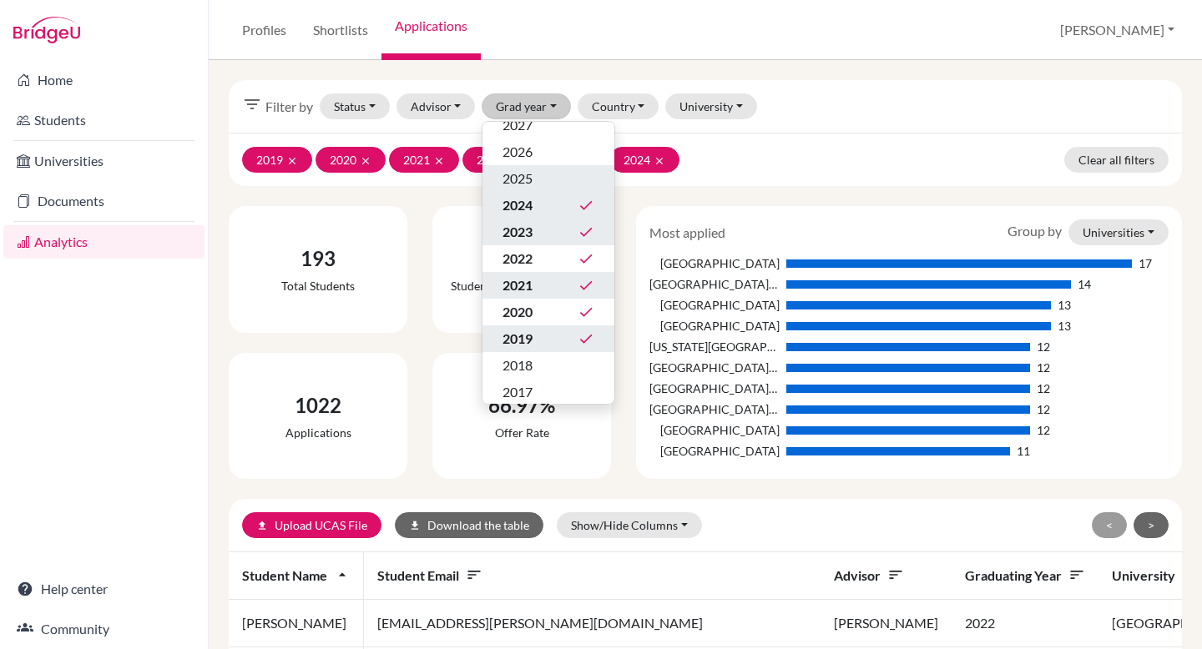
click at [525, 177] on span "2025" at bounding box center [517, 179] width 30 height 20
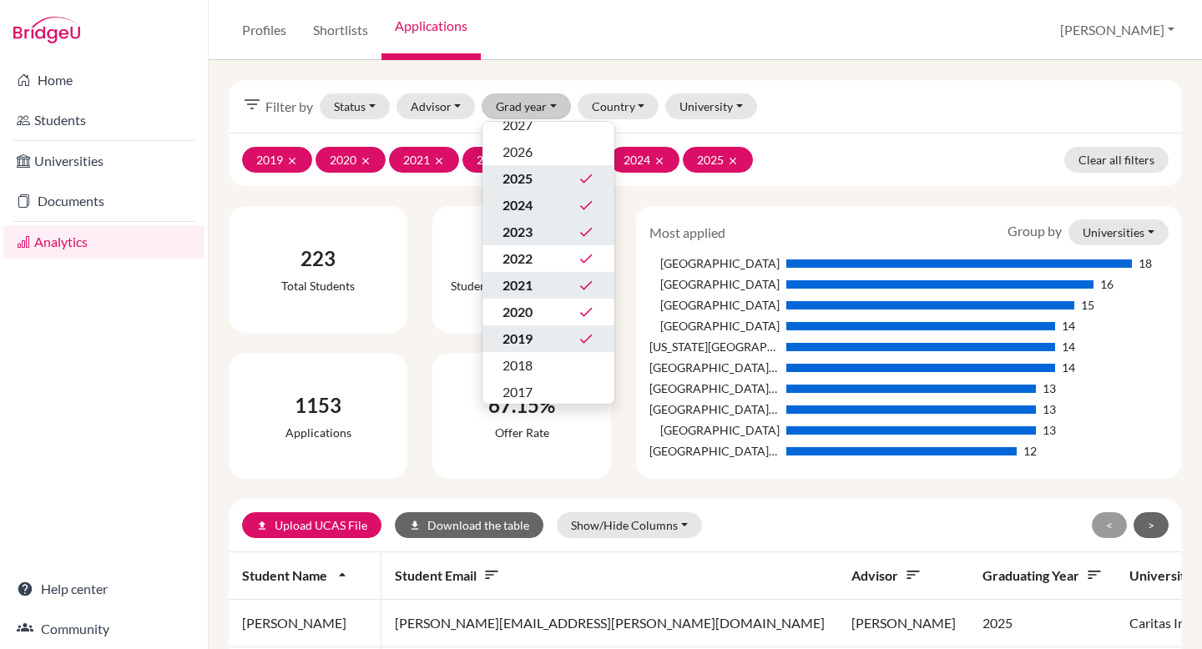
click at [844, 124] on div "filter_list Filter by Status Not sent Sent Successful Attending Advisor [PERSON…" at bounding box center [705, 106] width 953 height 53
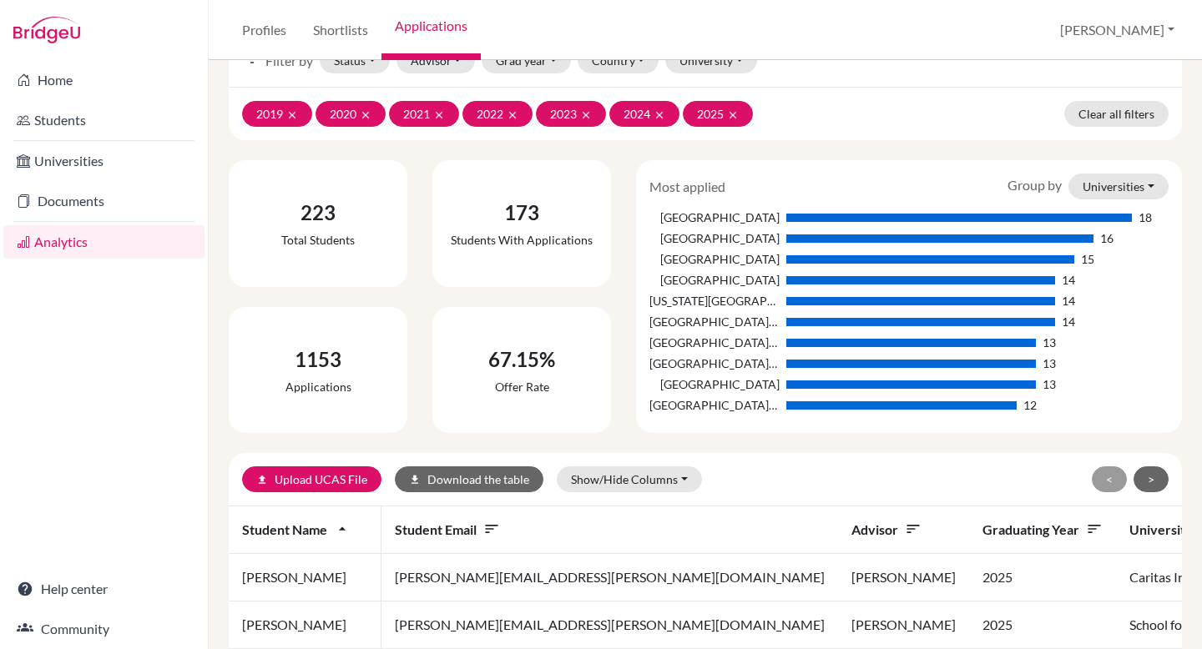
scroll to position [50, 0]
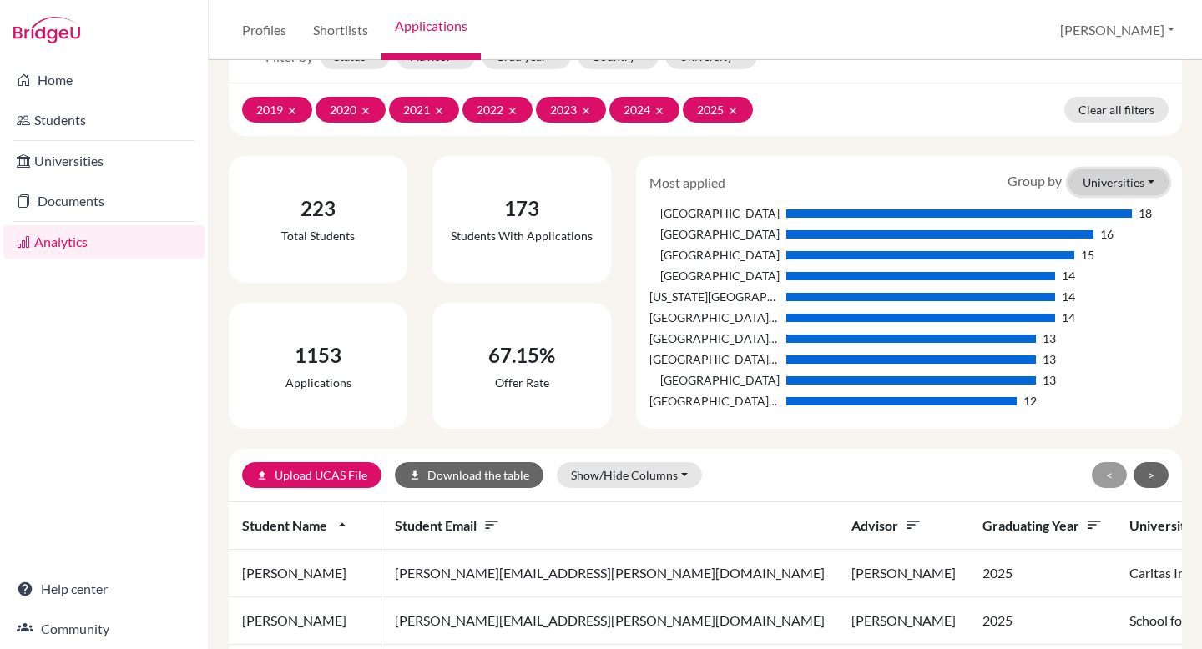
click at [1148, 178] on button "Universities" at bounding box center [1118, 182] width 100 height 26
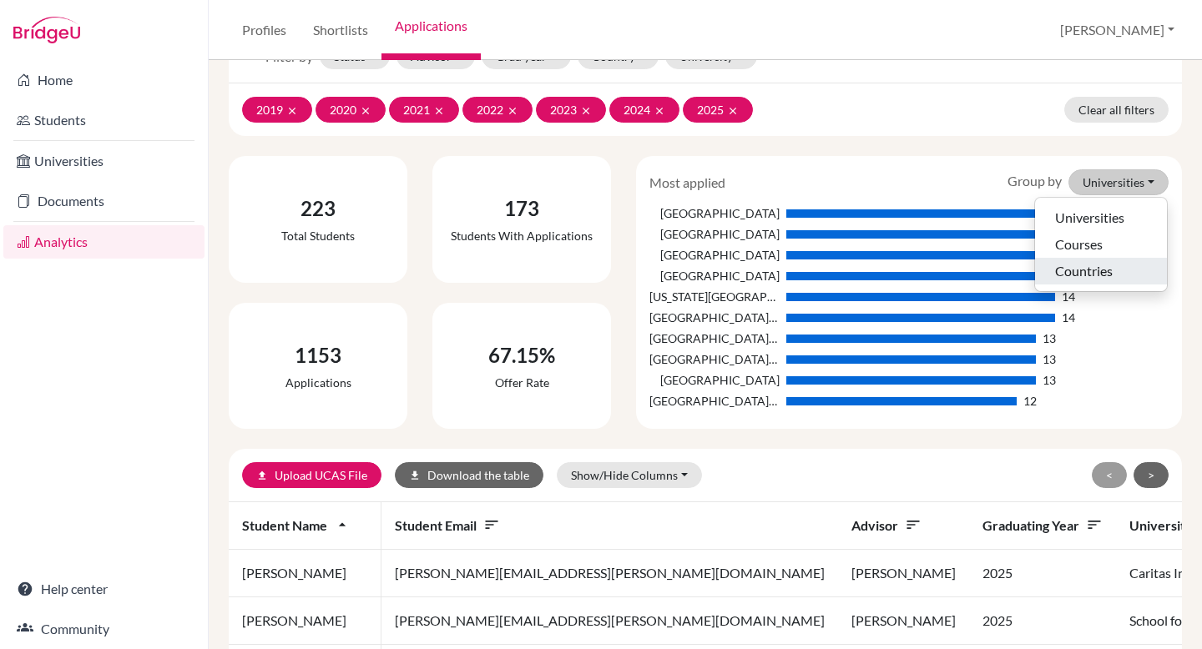
click at [1113, 272] on button "Countries" at bounding box center [1101, 271] width 132 height 27
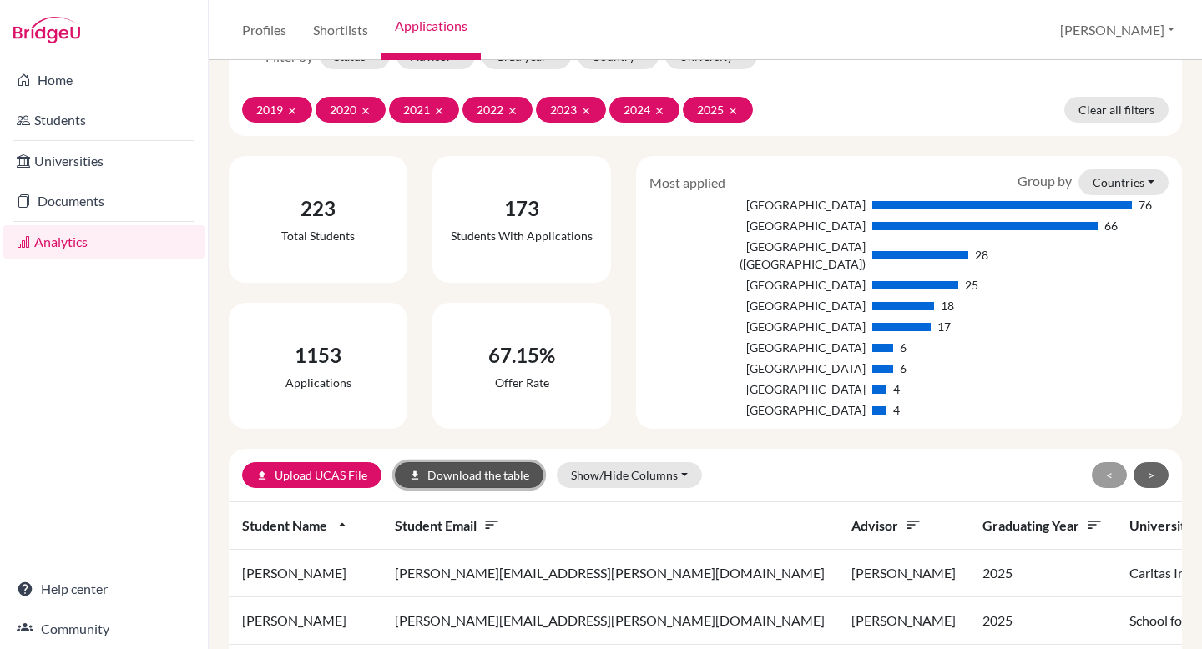
click at [503, 473] on button "download Download the table" at bounding box center [469, 475] width 149 height 26
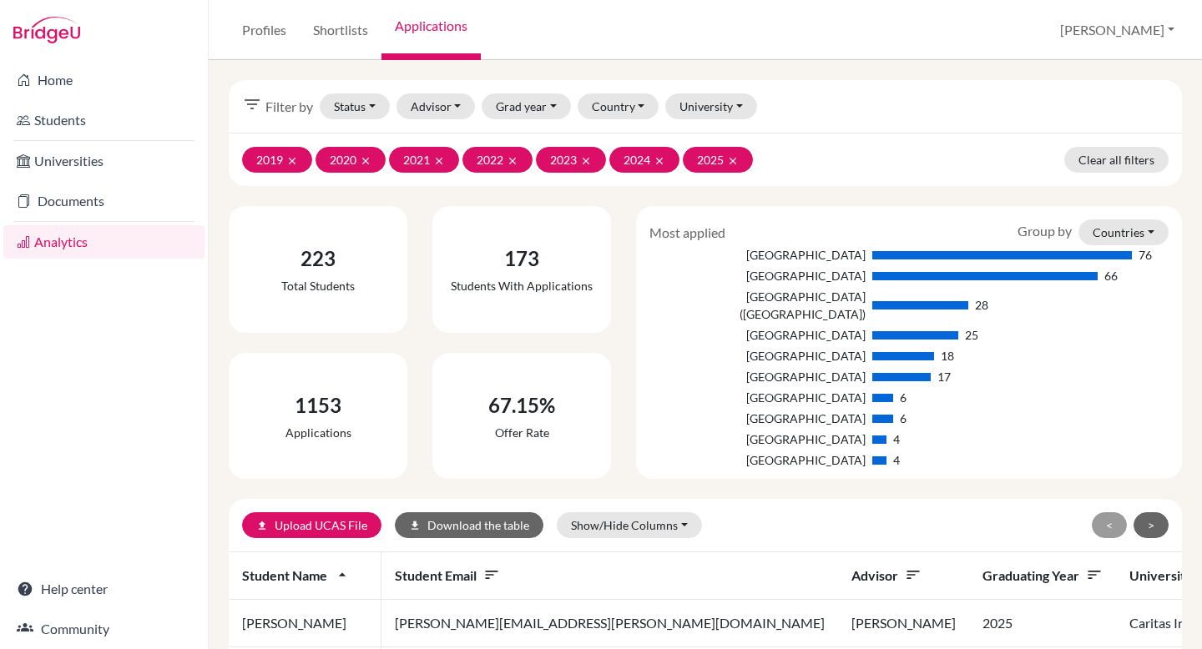
scroll to position [1, 0]
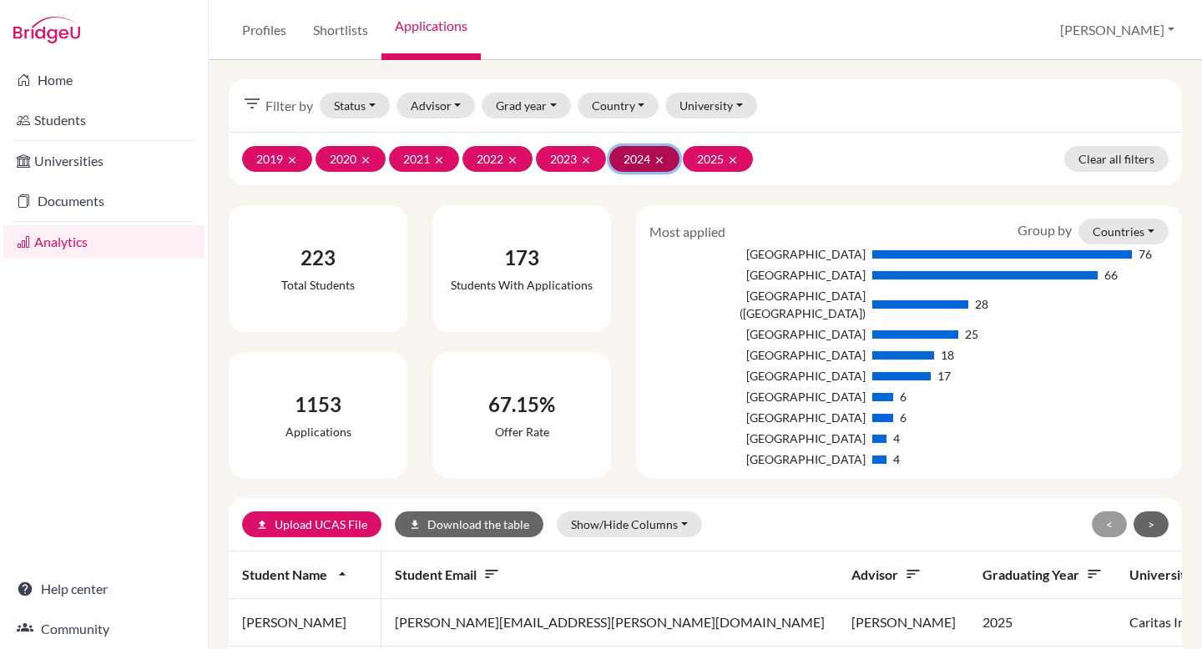
click at [669, 159] on button "2024 clear" at bounding box center [644, 159] width 70 height 26
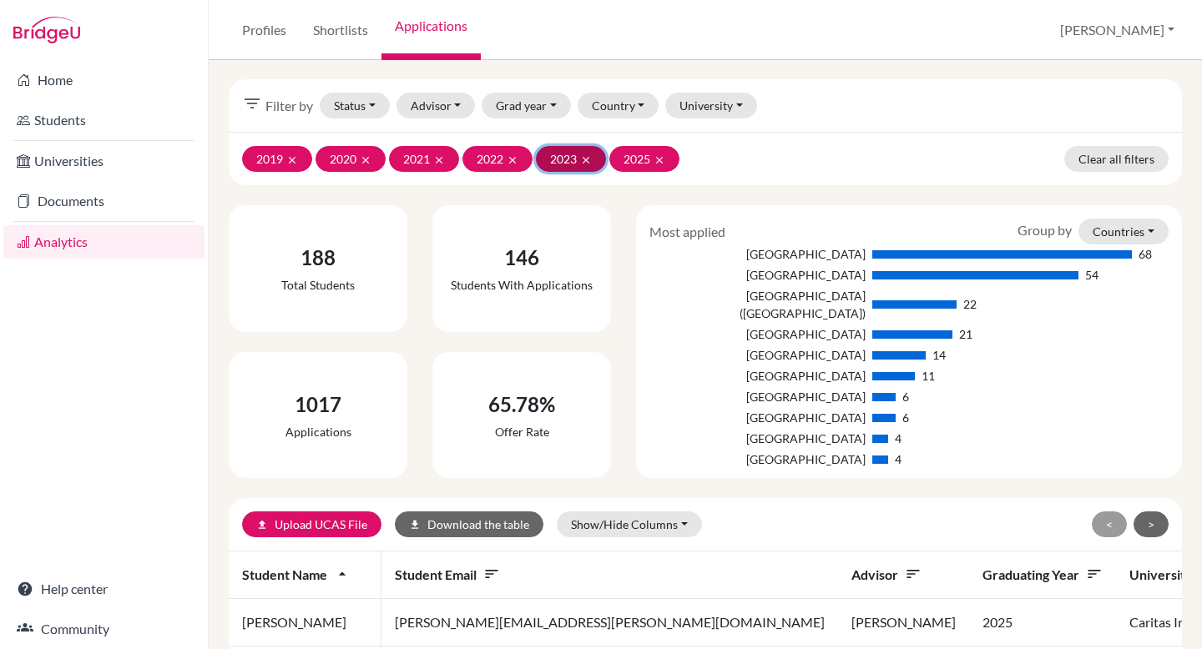
click at [594, 160] on button "2023 clear" at bounding box center [571, 159] width 70 height 26
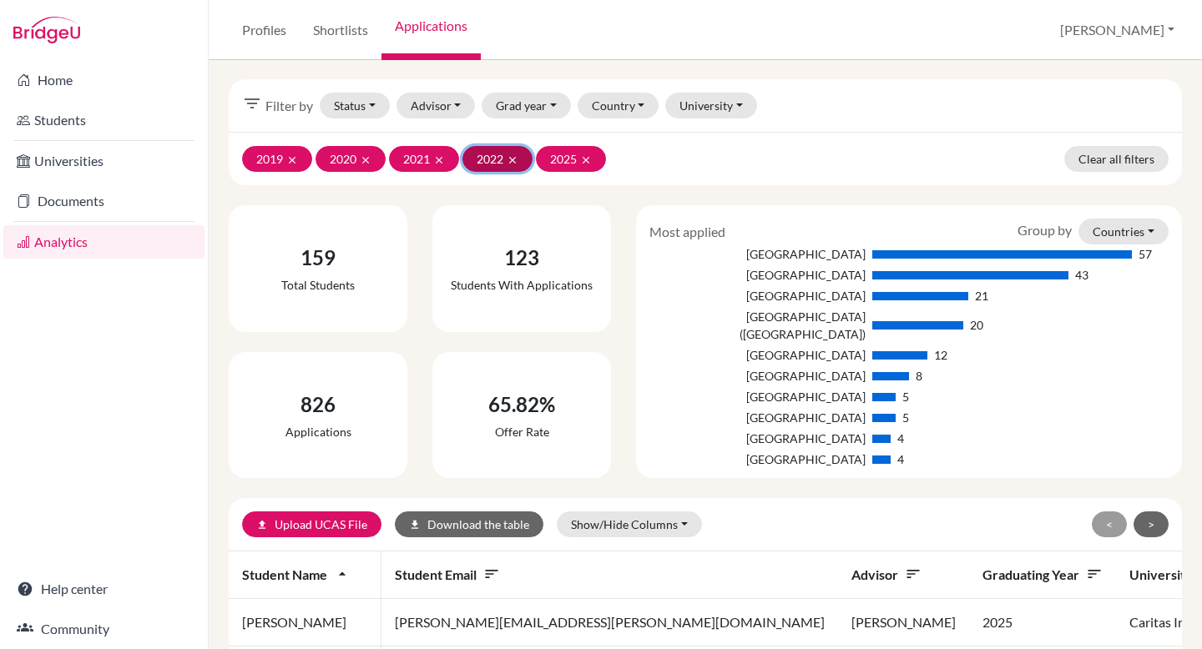
click at [517, 159] on icon "clear" at bounding box center [513, 160] width 12 height 12
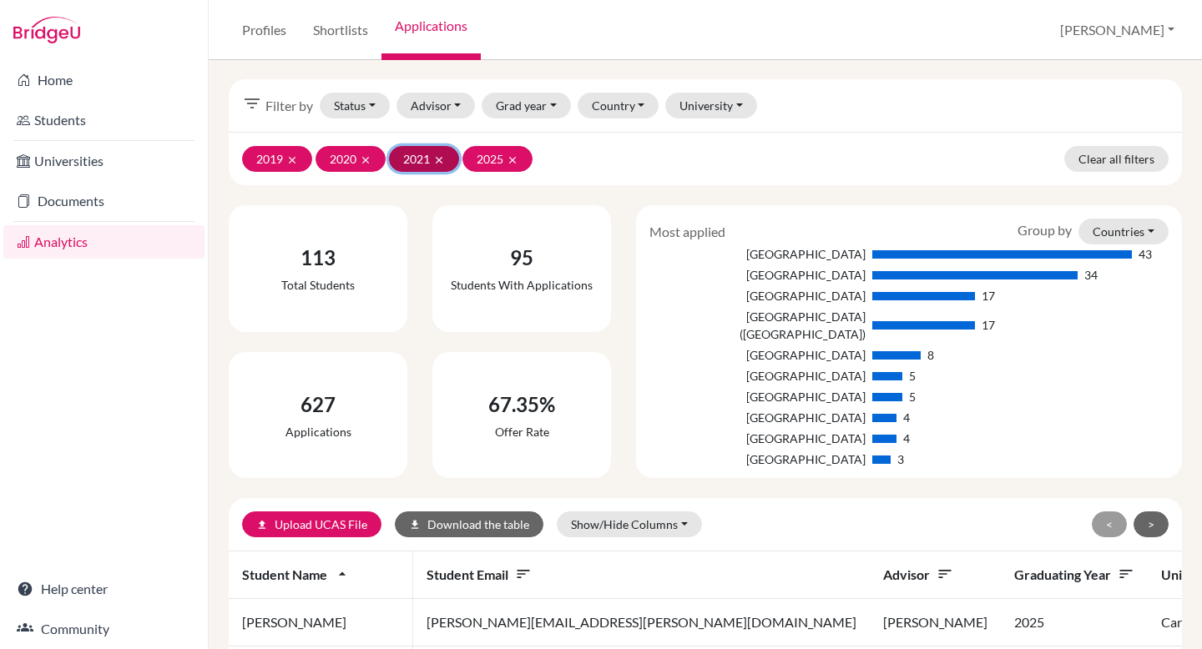
click at [433, 156] on icon "clear" at bounding box center [439, 160] width 12 height 12
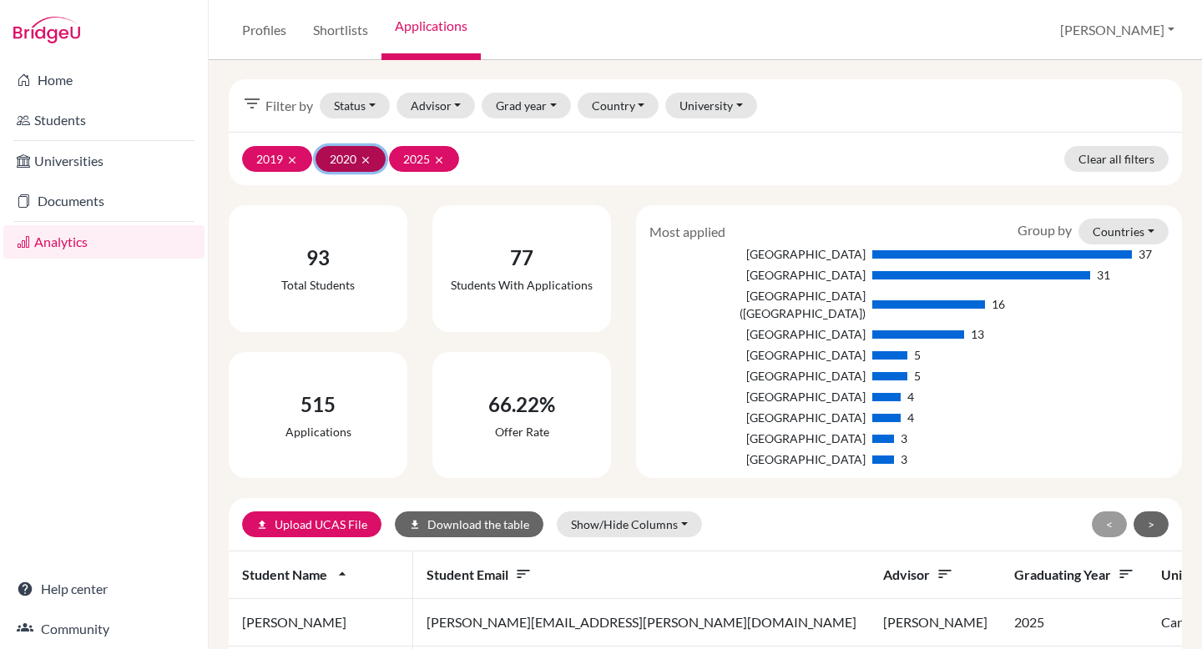
click at [366, 158] on icon "clear" at bounding box center [366, 160] width 12 height 12
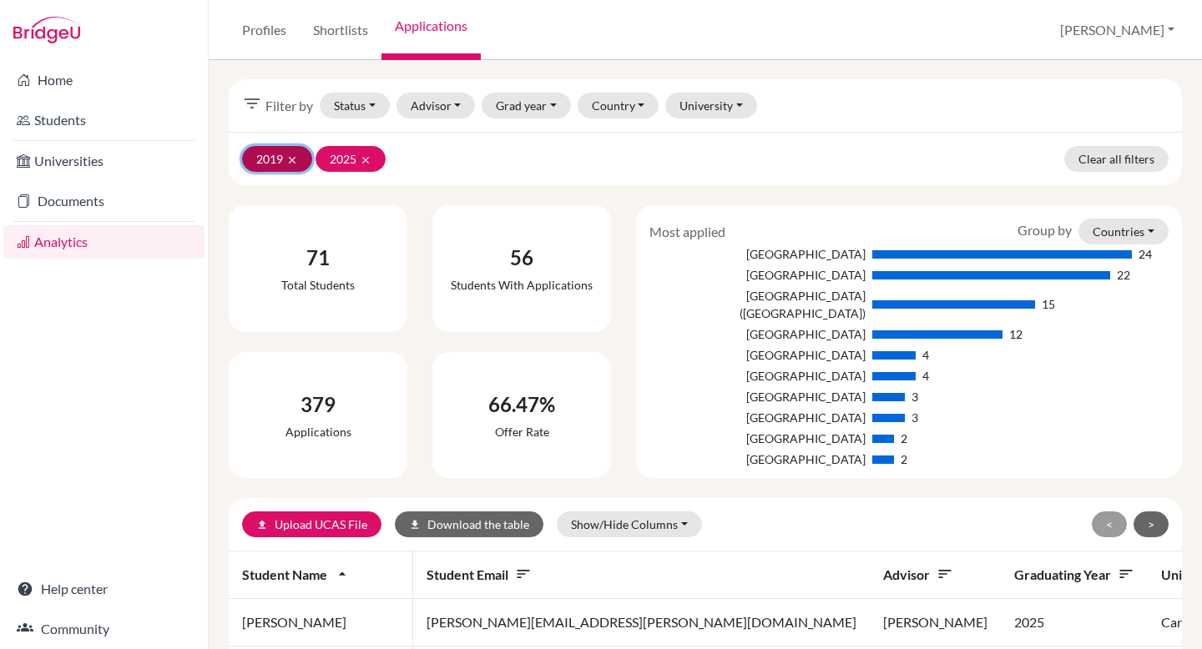
click at [290, 159] on icon "clear" at bounding box center [292, 160] width 12 height 12
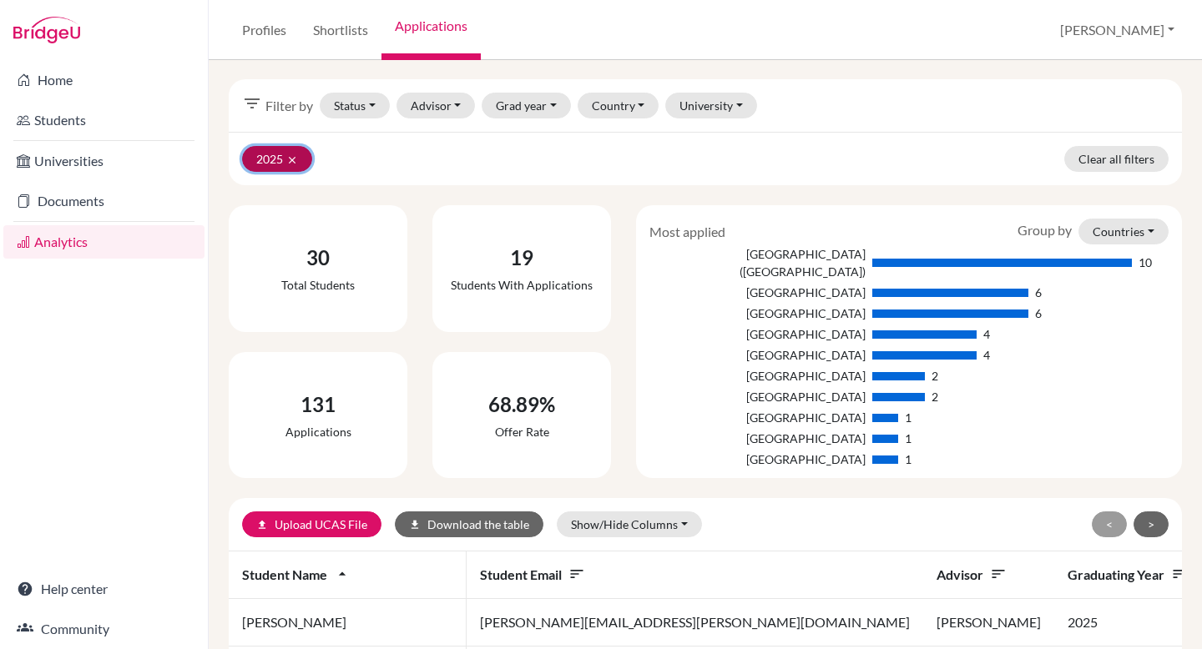
click at [292, 159] on icon "clear" at bounding box center [292, 160] width 12 height 12
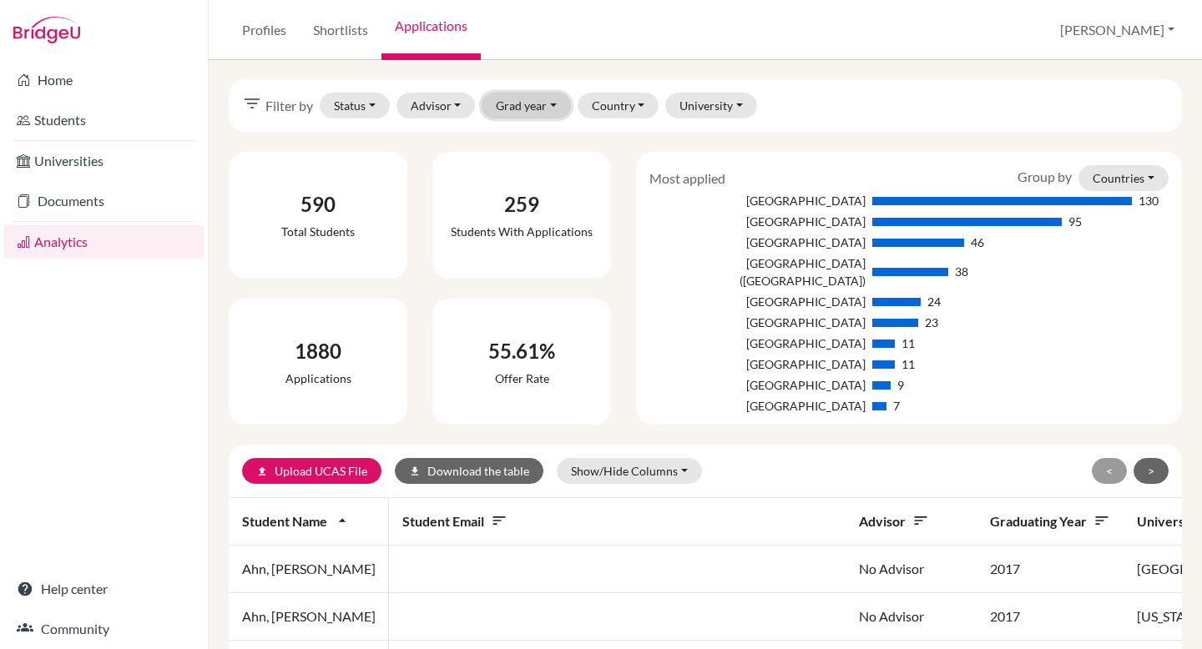
click at [529, 114] on button "Grad year" at bounding box center [526, 106] width 89 height 26
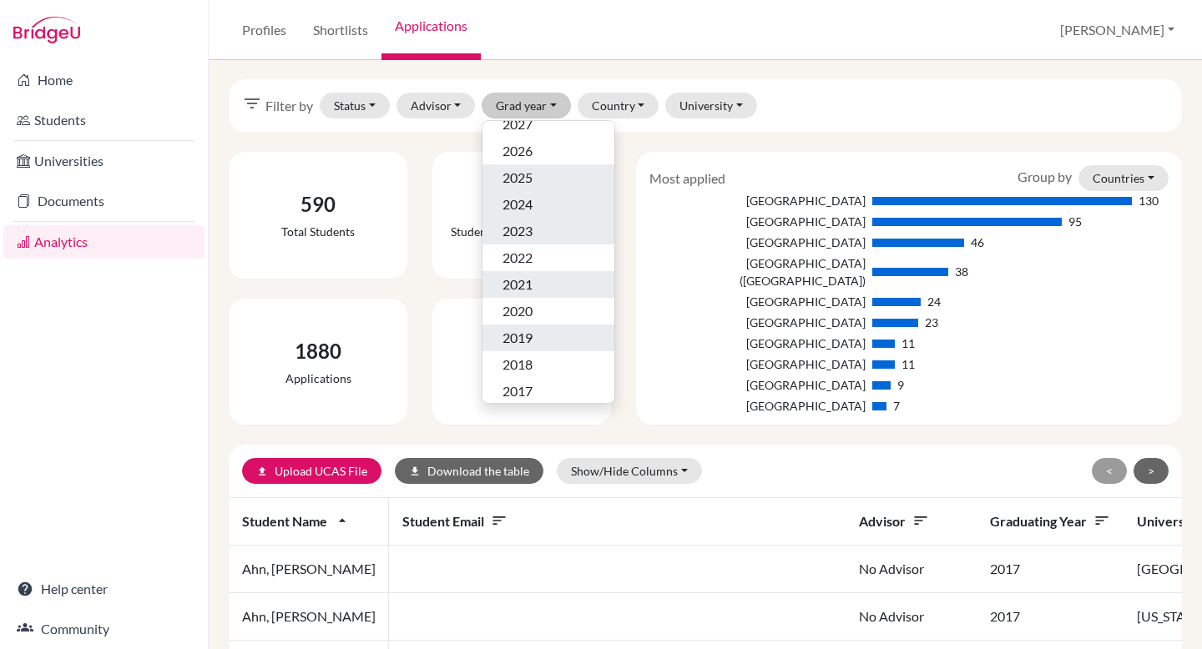
click at [527, 204] on span "2024" at bounding box center [517, 204] width 30 height 20
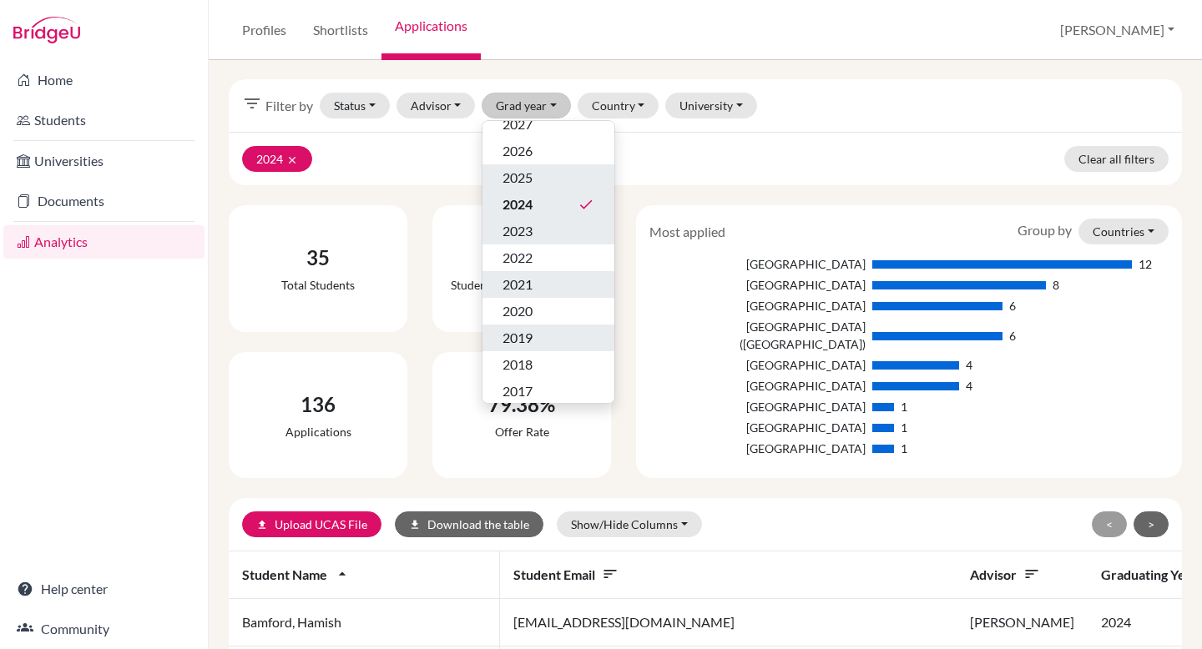
click at [430, 164] on div "2024 clear Clear all filters" at bounding box center [705, 158] width 953 height 53
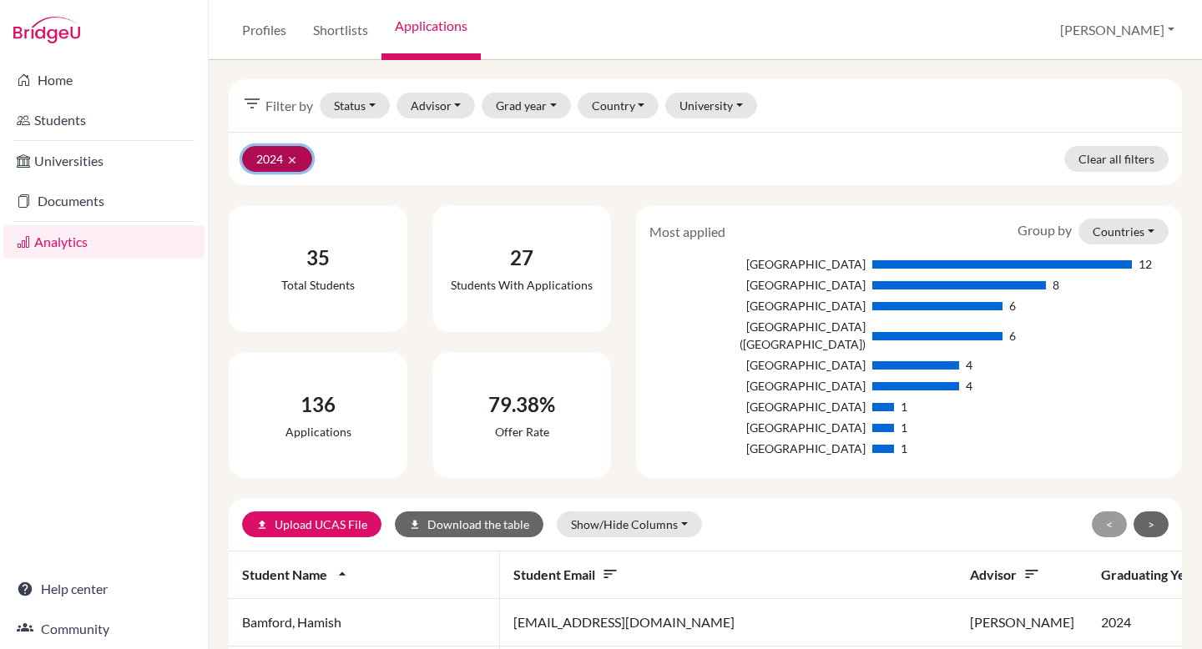
click at [295, 157] on icon "clear" at bounding box center [292, 160] width 12 height 12
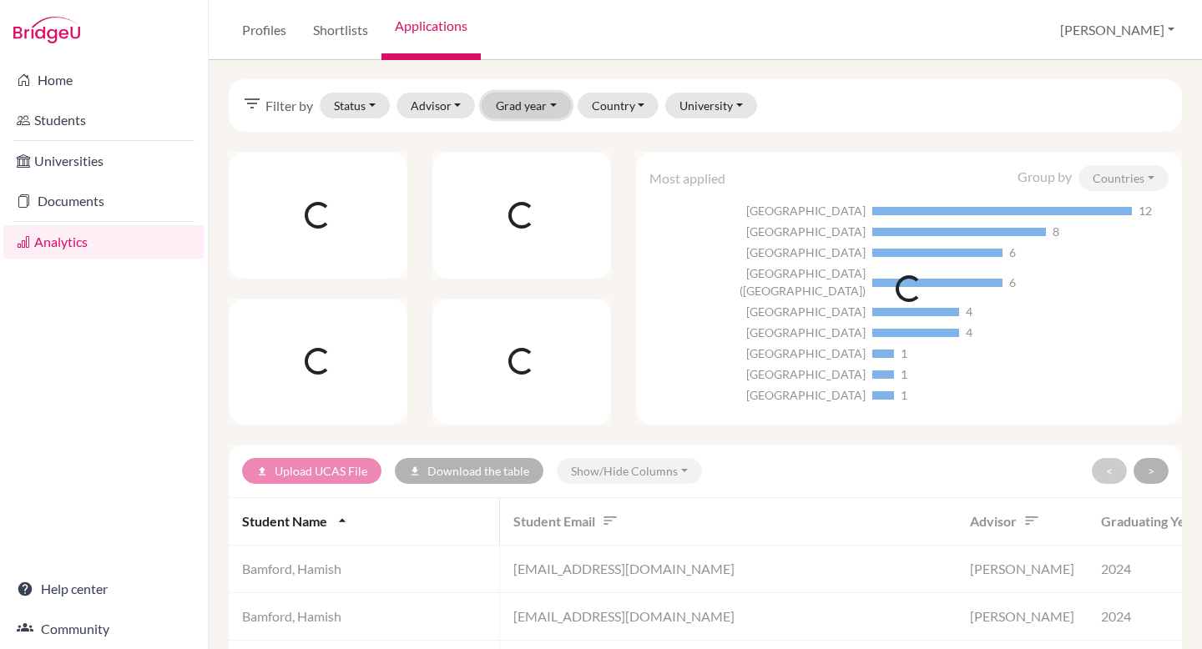
click at [509, 103] on button "Grad year" at bounding box center [526, 106] width 89 height 26
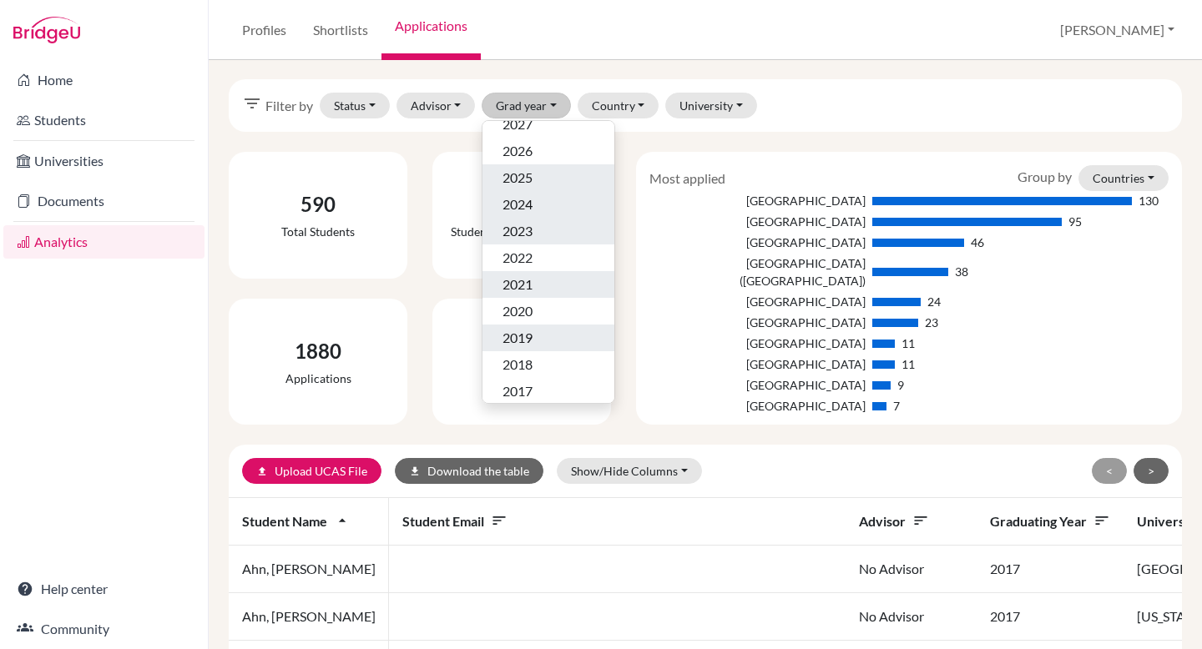
click at [529, 179] on span "2025" at bounding box center [517, 178] width 30 height 20
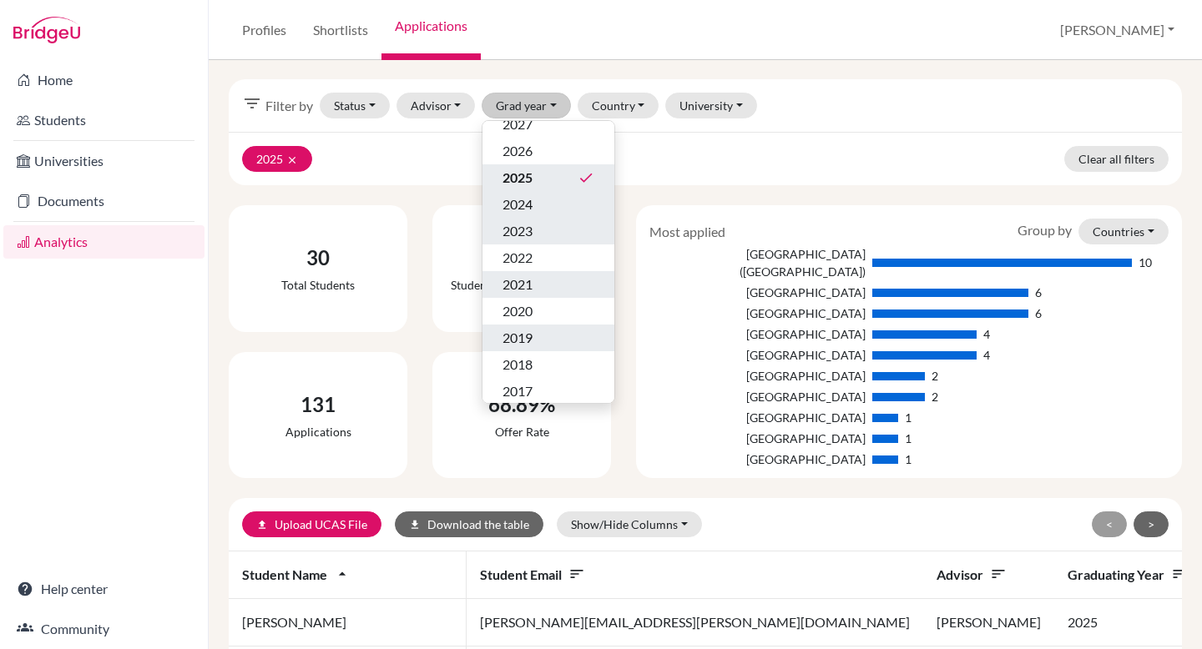
click at [590, 469] on div "68.89% Offer rate" at bounding box center [521, 416] width 165 height 114
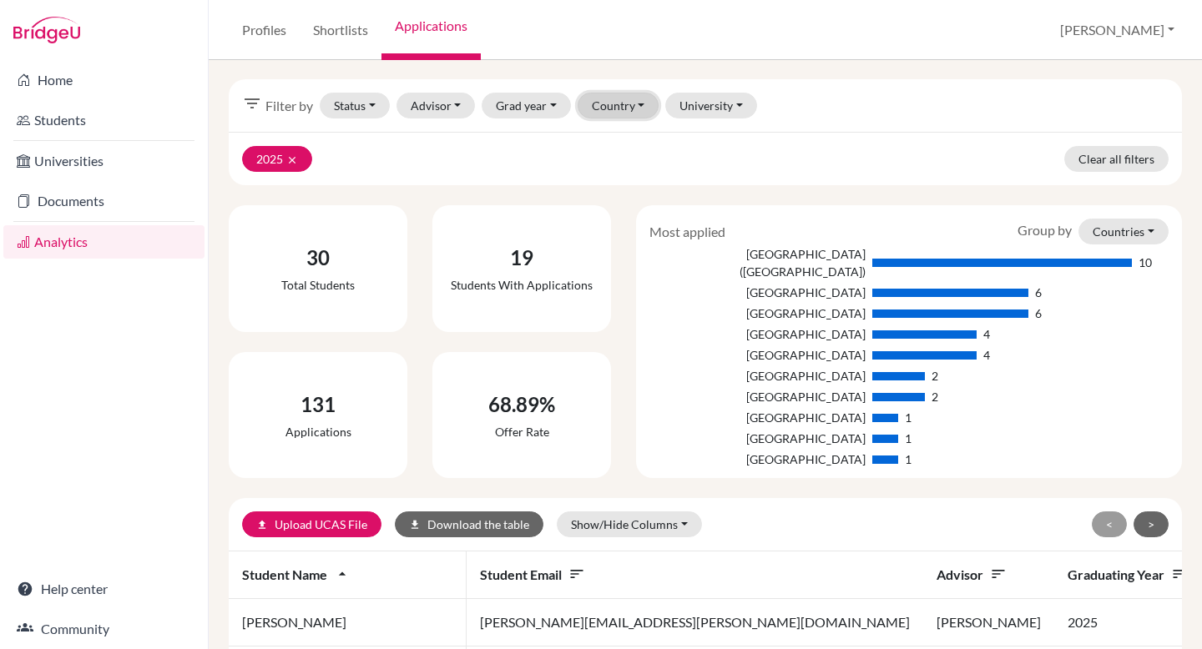
click at [630, 104] on button "Country" at bounding box center [619, 106] width 82 height 26
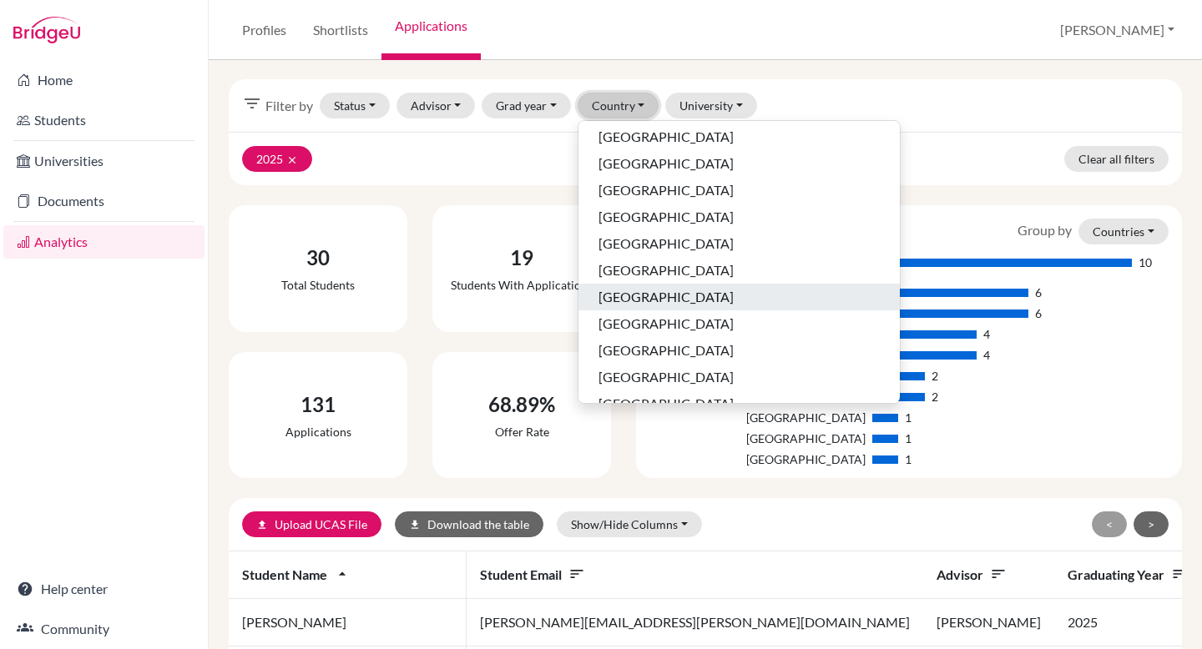
scroll to position [479, 0]
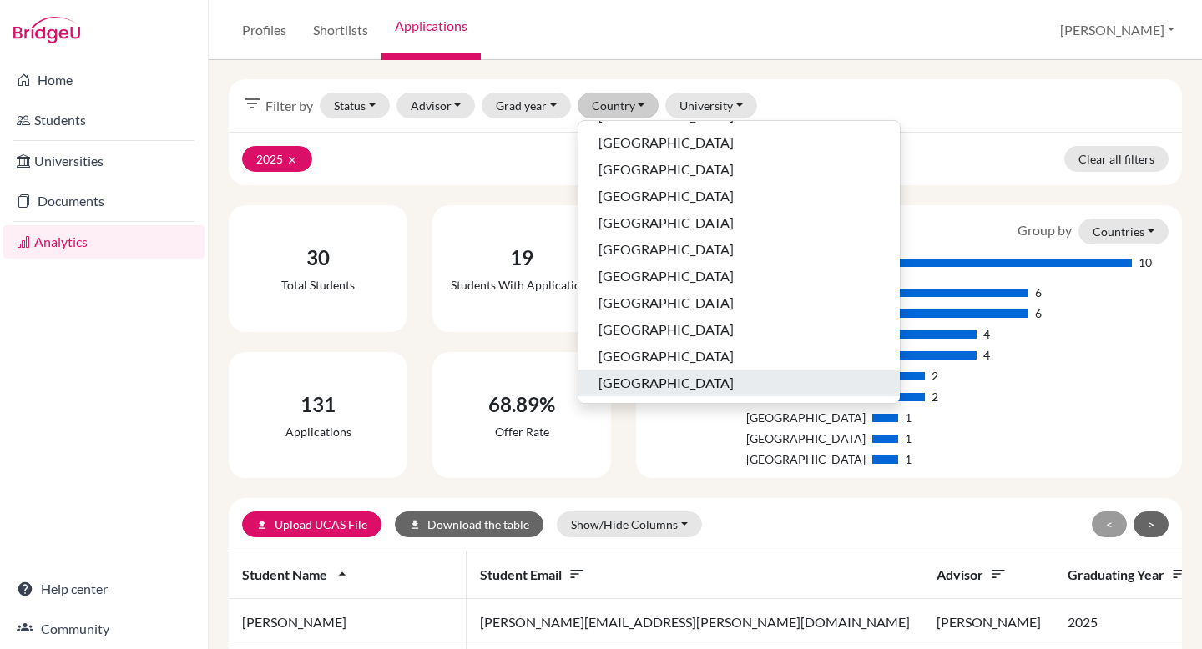
click at [638, 378] on span "[GEOGRAPHIC_DATA]" at bounding box center [665, 383] width 135 height 20
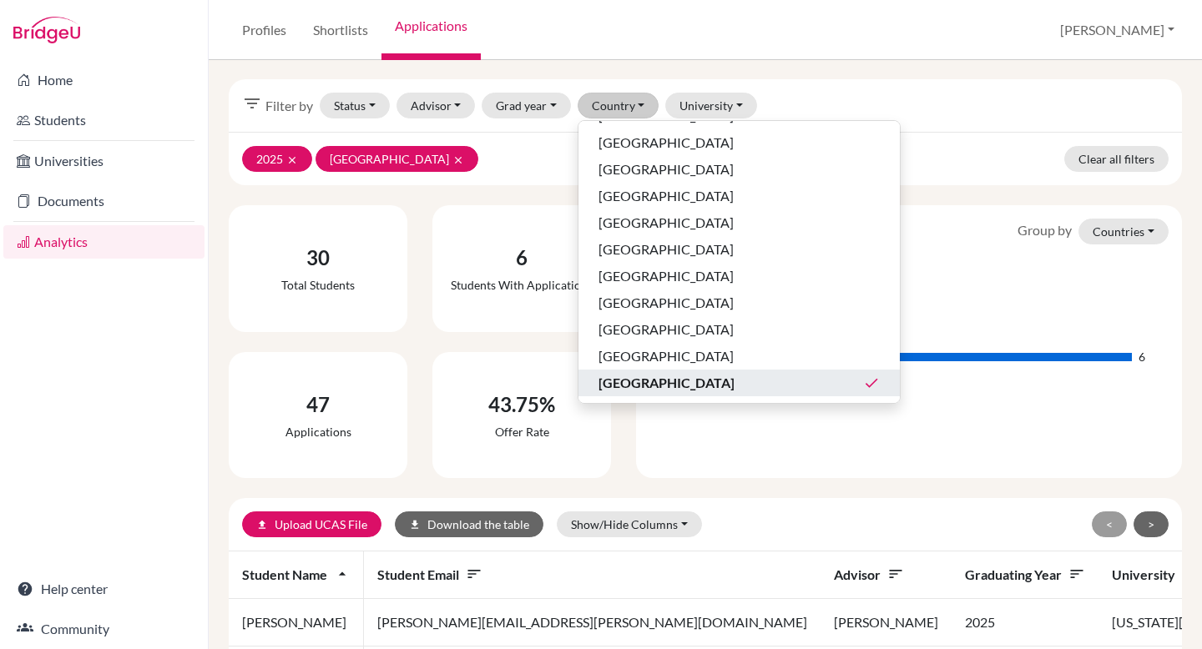
click at [497, 206] on div "6 Students with applications" at bounding box center [521, 268] width 179 height 127
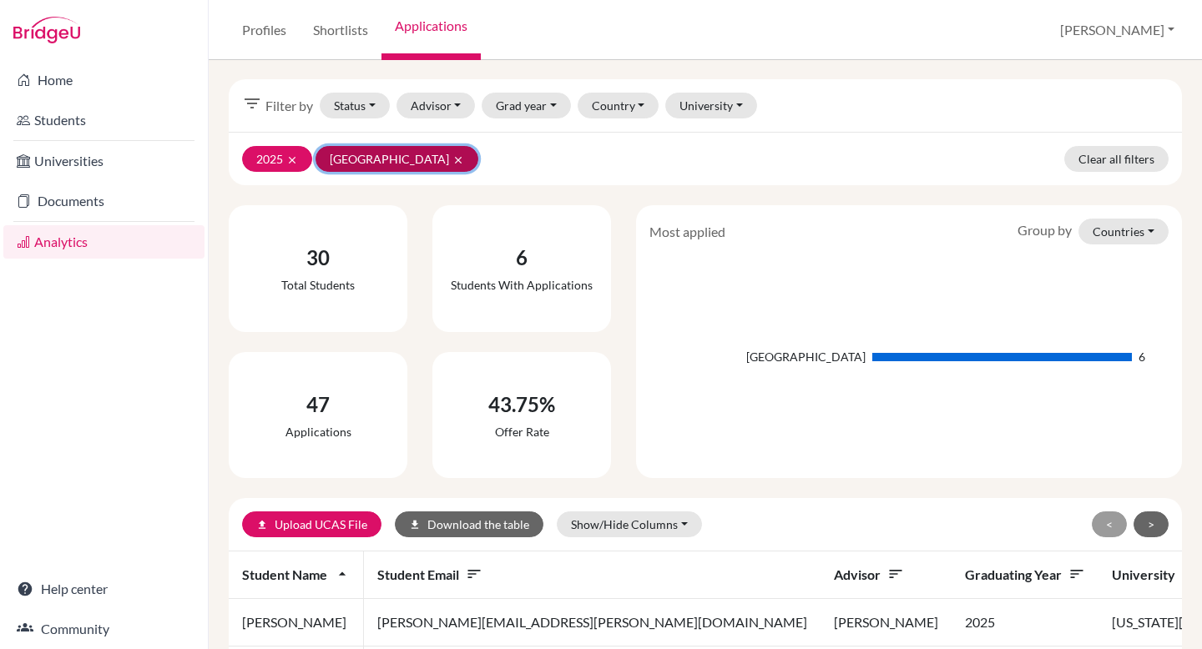
click at [463, 157] on icon "clear" at bounding box center [458, 160] width 12 height 12
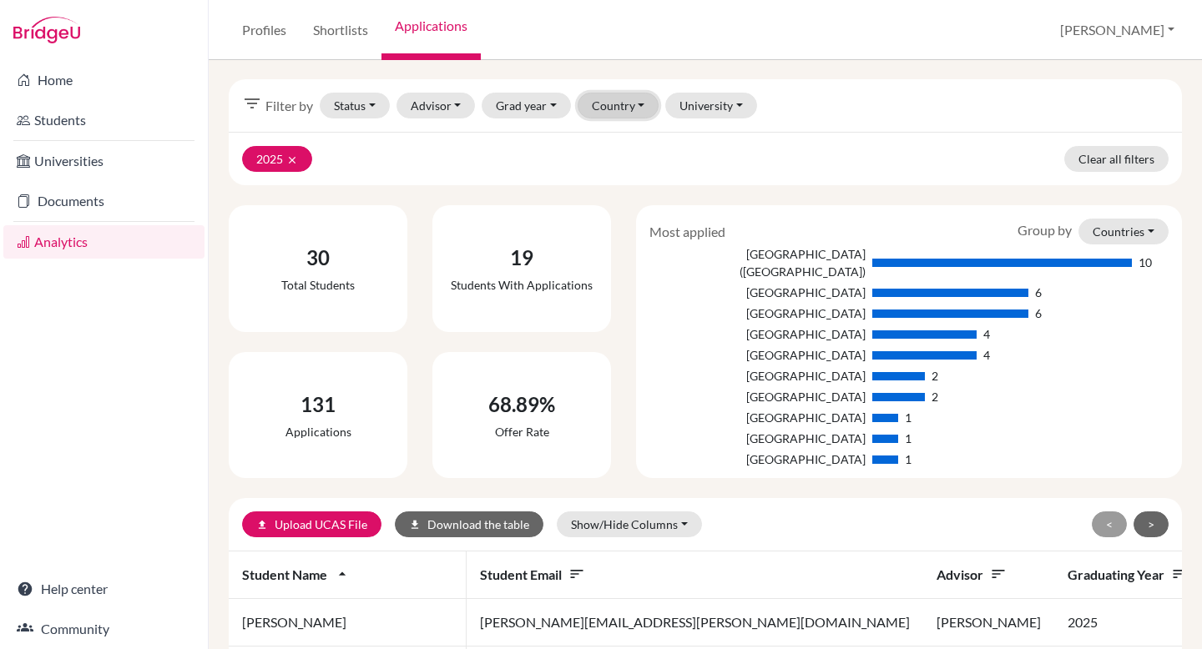
click at [642, 107] on button "Country" at bounding box center [619, 106] width 82 height 26
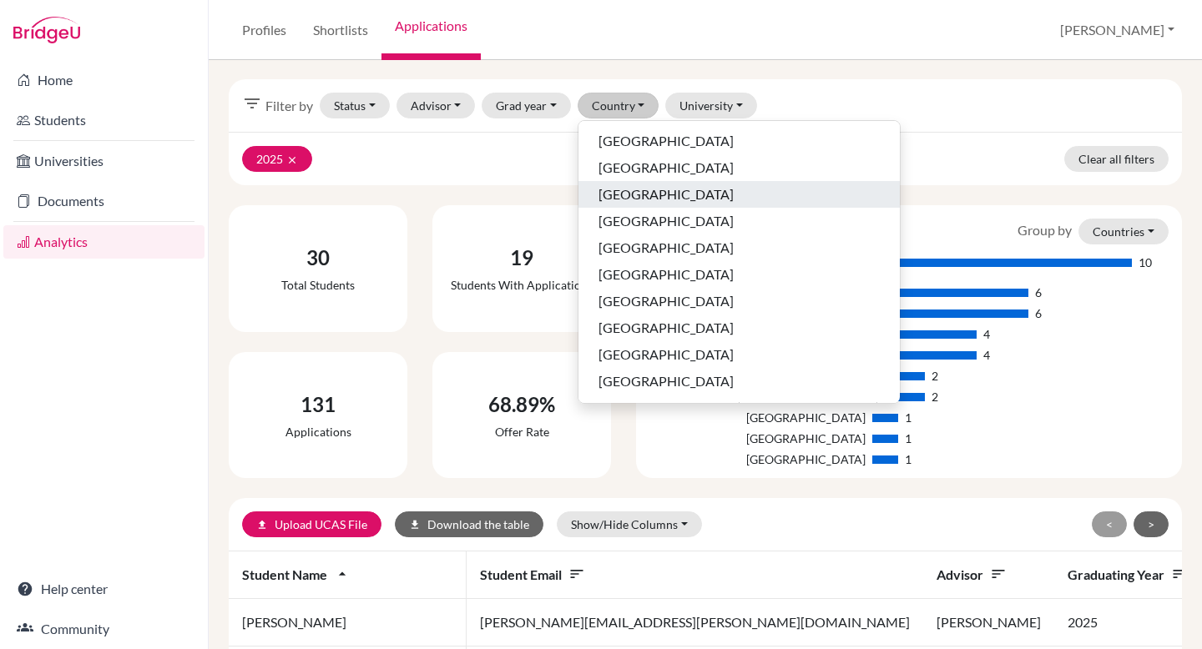
click at [640, 200] on span "[GEOGRAPHIC_DATA]" at bounding box center [665, 194] width 135 height 20
